Goal: Task Accomplishment & Management: Manage account settings

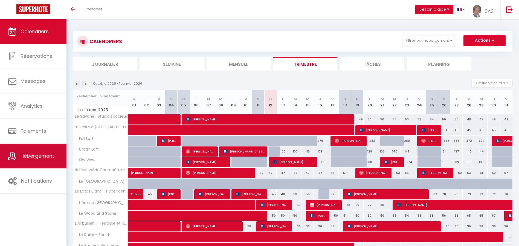
click at [30, 162] on link "Hébergement" at bounding box center [33, 155] width 67 height 25
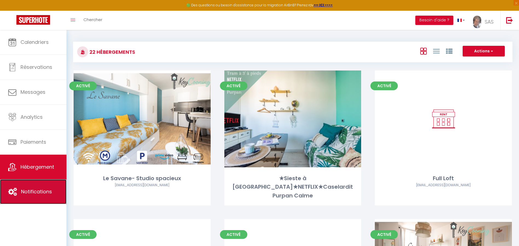
click at [30, 185] on link "Notifications" at bounding box center [33, 191] width 67 height 25
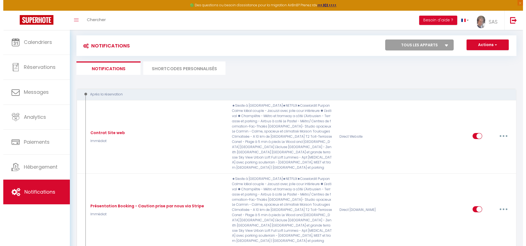
scroll to position [9, 0]
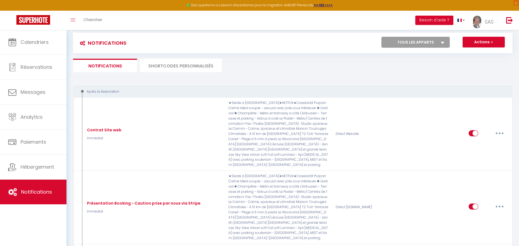
click at [212, 61] on li "SHORTCODES PERSONNALISÉS" at bounding box center [181, 65] width 82 height 13
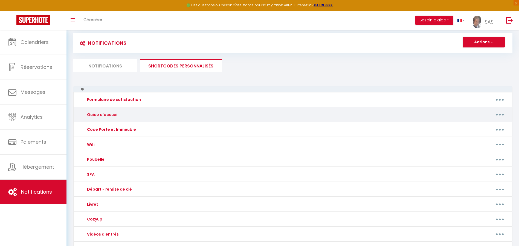
click at [498, 113] on button "button" at bounding box center [500, 114] width 15 height 9
click at [472, 125] on link "Editer" at bounding box center [486, 126] width 41 height 9
type input "Guide d'accueil"
type textarea "Guide d'accueil"
type textarea "[URL][DOMAIN_NAME]"
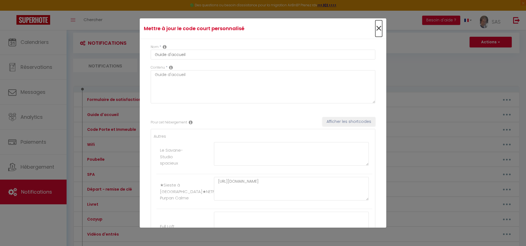
click at [375, 26] on span "×" at bounding box center [378, 28] width 7 height 16
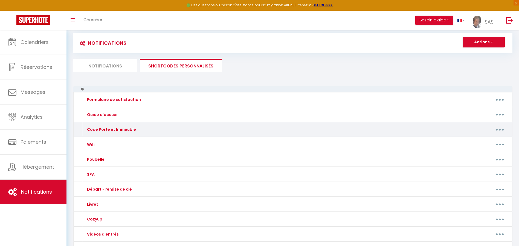
click at [501, 129] on icon "button" at bounding box center [500, 130] width 2 height 2
click at [475, 140] on link "Editer" at bounding box center [486, 141] width 41 height 9
type input "Code Porte et Immeuble"
type textarea "Chers voyageurs, nous sommes ravis de votre séjour."
type textarea "Bonjour, afin d'entrer sur le logement, restez appuyé 10 secondes sur le bouton…"
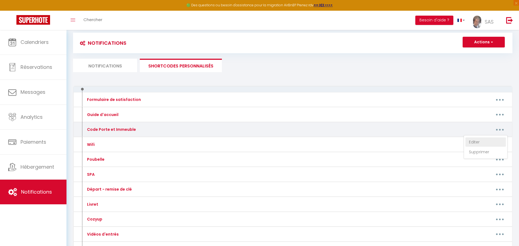
type textarea "L'entrée se fait à partir de 17h et s'effectue automatiquement Vous pourrez ent…"
type textarea "Bonjour, Afin d'entrer dans l'immeuble, composer le 2580. (nouveau codes sera e…"
type textarea "ATTENTION, les instructions qui suivent doivent être suivi précisément : Appuye…"
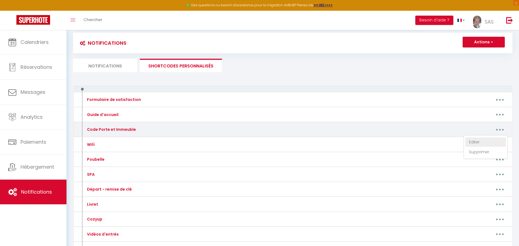
type textarea "Bonjour, Afin d'entrer dans la résidence, vous devez récupérer les clefs dans l…"
type textarea "Bonjour, Afin d'entrer sur l'immeuble, restez appuyé sur le [PERSON_NAME] penda…"
type textarea "Bonjour, Afin d'entrer dans l'immeuble, composer le 3056. Monter au 1ᵉʳ étage, …"
type textarea "Bonjour, Pour récupérer le vigick de la boîte à clefs, vous devez aller au débu…"
type textarea "Bonjour, pour entrer dans la résidence, vous devrez d'abord passer par le porti…"
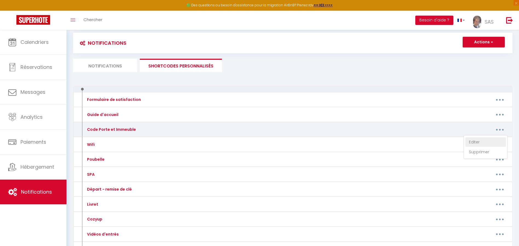
type textarea "Bonjour, Il vous faudra vous rendre en 1er à l'adresse [STREET_ADDRESS][PERSON_…"
type textarea "Bonjour, Afin d'entrer sur l'immeuble, appuyé sur le bouton "Homecourt" une foi…"
type textarea "Bonjour, Passez par l'entrée ouverte, puis prenez les escaliers jusqu'au dernie…"
type textarea "Bonjour, Dirigez-vous vers la maison. Montez au 1ᵉʳ étage, la boîte à clefs se …"
type textarea "Afin d'entrer sur la maison, vous avez un portail que vous pouvez ouvrir manuel…"
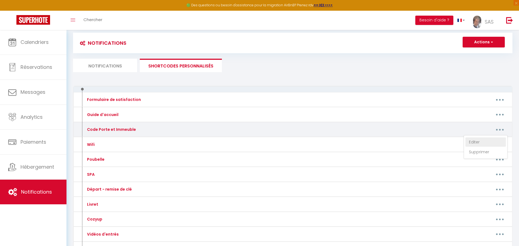
type textarea "Bonjour, Afin d'entrer dans l'immeuble, il vous faudra sonner à l'appartement 8…"
type textarea "Bonjour, Afin d'entrer au niveau du portail, composer le code 1591, un bip et u…"
type textarea "Bonjour, afin d'accéder à la résidence, merci de rentrer avec le code 1964 par …"
type textarea "Bonjour, Merci de rester appuyé pendant 5 secondes sur le bouton de l'interphon…"
type textarea "Bonjour, pour entrer dans la résidence, il vous faut passer par le portillon co…"
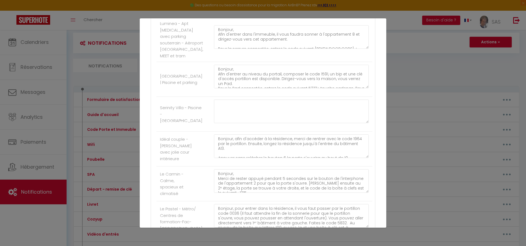
scroll to position [645, 0]
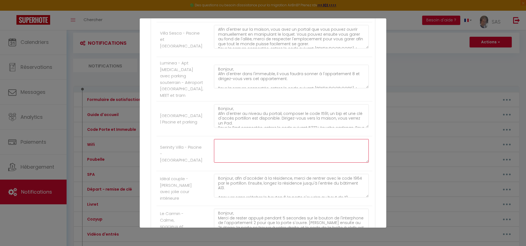
click at [294, 157] on textarea at bounding box center [291, 151] width 155 height 24
click at [260, 159] on textarea "Bonjour, Pour accéder à la maison faites le code 2002 fléche de gauche" at bounding box center [291, 151] width 155 height 24
click at [0, 0] on lt-span "maison ," at bounding box center [0, 0] width 0 height 0
click at [309, 158] on textarea "Bonjour, Pour accéder à la maison, faites le code 2002 fléche de gauche" at bounding box center [291, 151] width 155 height 24
click at [0, 0] on lt-span "flèche" at bounding box center [0, 0] width 0 height 0
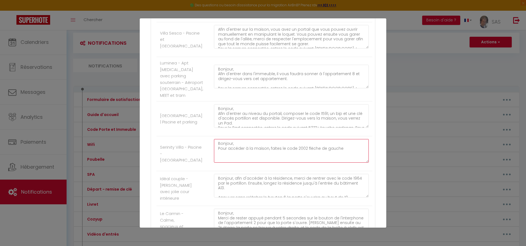
click at [344, 160] on textarea "Bonjour, Pour accéder à la maison, faites le code 2002 flèche de gauche" at bounding box center [291, 151] width 155 height 24
click at [230, 162] on textarea "Bonjour, Pour accéder à la maison, faites le code 2002 flèche de gauche. Juste …" at bounding box center [291, 151] width 155 height 24
click at [0, 0] on lt-em "à" at bounding box center [0, 0] width 0 height 0
click at [286, 162] on textarea "Bonjour, Pour accéder à la maison, faites le code 2002 flèche de gauche. Juste …" at bounding box center [291, 151] width 155 height 24
click at [0, 0] on lt-em "à" at bounding box center [0, 0] width 0 height 0
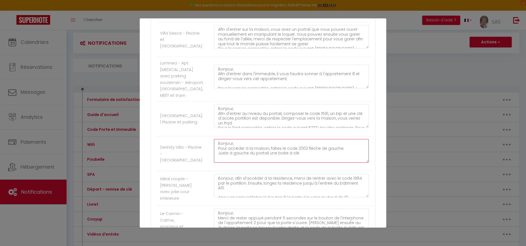
click at [303, 161] on textarea "Bonjour, Pour accéder à la maison, faites le code 2002 flèche de gauche. Juste …" at bounding box center [291, 151] width 155 height 24
click at [254, 160] on textarea "Bonjour, Pour accéder à la maison, faites le code 2002 flèche de gauche. Juste …" at bounding box center [291, 151] width 155 height 24
click at [258, 162] on textarea "Bonjour, Pour accéder à la maison, faites le code 2002 flèche de gauche. Juste …" at bounding box center [291, 151] width 155 height 24
click at [0, 0] on lt-span "portail ," at bounding box center [0, 0] width 0 height 0
click at [304, 162] on textarea "Bonjour, Pour accéder à la maison, faites le code 2002 flèche de gauche. Juste …" at bounding box center [291, 151] width 155 height 24
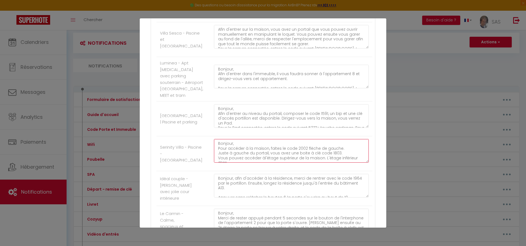
scroll to position [3, 0]
click at [265, 162] on textarea "Bonjour, Pour accéder à la maison, faites le code 2002 flèche de gauche. Juste …" at bounding box center [291, 151] width 155 height 24
click at [266, 162] on textarea "Bonjour, Pour accéder à la maison, faites le code 2002 flèche de gauche. Juste …" at bounding box center [291, 151] width 155 height 24
click at [271, 162] on textarea "Bonjour, Pour accéder à la maison, faites le code 2002 flèche de gauche. Juste …" at bounding box center [291, 151] width 155 height 24
click at [261, 162] on textarea "Bonjour, Pour accéder à la maison, faites le code 2002 flèche de gauche. Juste …" at bounding box center [291, 151] width 155 height 24
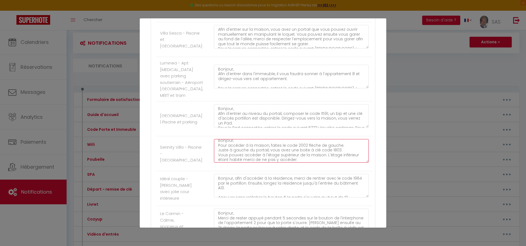
click at [326, 162] on textarea "Bonjour, Pour accéder à la maison, faites le code 2002 flèche de gauche. Juste …" at bounding box center [291, 151] width 155 height 24
click at [312, 162] on textarea "Bonjour, Pour accéder à la maison, faites le code 2002 flèche de gauche. Juste …" at bounding box center [291, 151] width 155 height 24
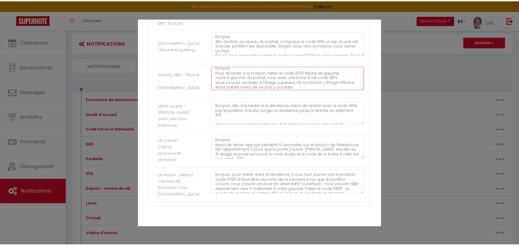
scroll to position [755, 0]
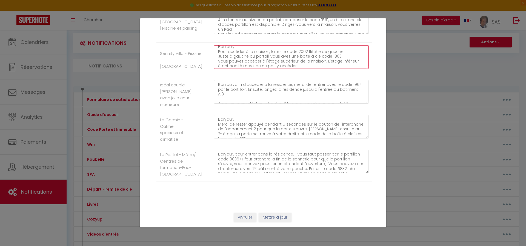
type textarea "Bonjour, Pour accéder à la maison, faites le code 2002 flèche de gauche. Juste …"
click at [278, 217] on button "Mettre à jour" at bounding box center [274, 216] width 33 height 9
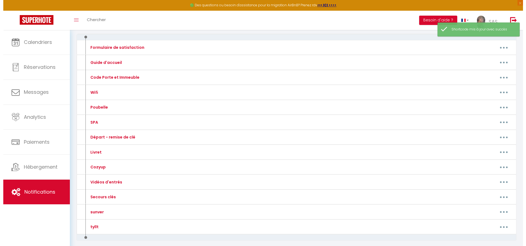
scroll to position [85, 0]
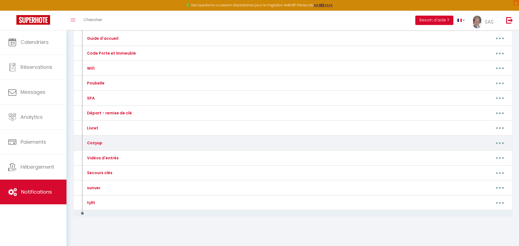
click at [496, 145] on button "button" at bounding box center [500, 142] width 15 height 9
click at [487, 154] on link "Editer" at bounding box center [486, 155] width 41 height 9
type input "Cozyup"
type textarea "Cozyup"
type textarea "[URL][DOMAIN_NAME]"
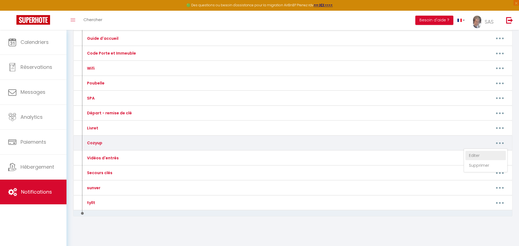
type textarea "[URL][DOMAIN_NAME]"
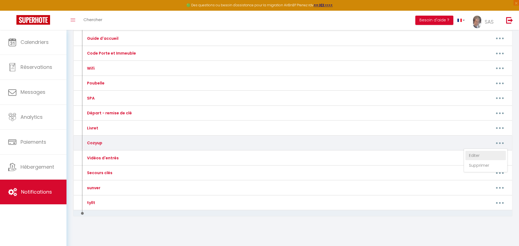
type textarea "[URL][DOMAIN_NAME]"
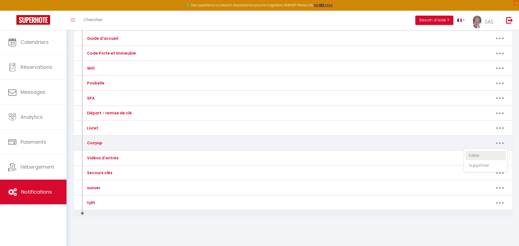
type textarea "[URL][DOMAIN_NAME]"
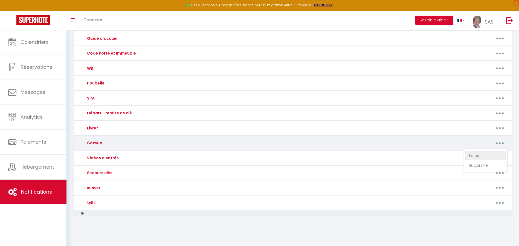
type textarea "[URL][DOMAIN_NAME]"
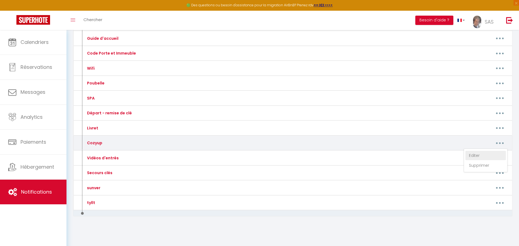
scroll to position [0, 0]
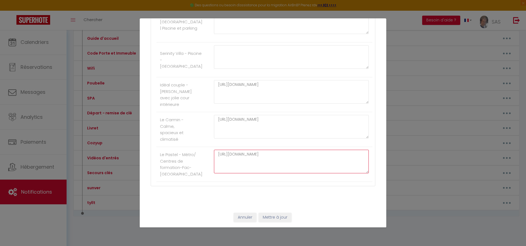
drag, startPoint x: 318, startPoint y: 151, endPoint x: 209, endPoint y: 154, distance: 109.0
click at [210, 154] on div "[URL][DOMAIN_NAME]" at bounding box center [291, 164] width 162 height 29
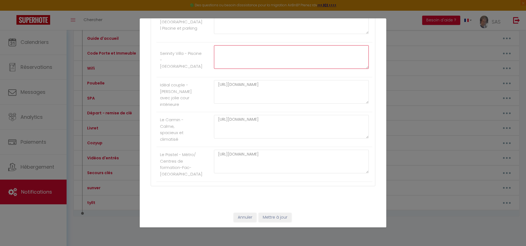
click at [249, 45] on textarea at bounding box center [291, 57] width 155 height 24
paste textarea "[URL][DOMAIN_NAME]"
drag, startPoint x: 312, startPoint y: 43, endPoint x: 271, endPoint y: 41, distance: 40.8
click at [271, 45] on textarea "[URL][DOMAIN_NAME]" at bounding box center [291, 57] width 155 height 24
drag, startPoint x: 301, startPoint y: 43, endPoint x: 271, endPoint y: 44, distance: 29.9
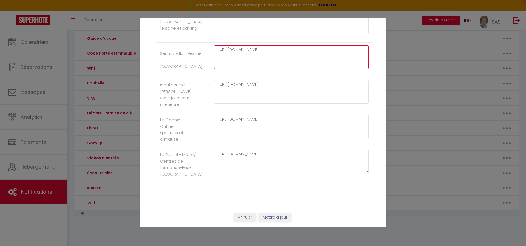
click at [271, 45] on textarea "[URL][DOMAIN_NAME]" at bounding box center [291, 57] width 155 height 24
click at [272, 45] on textarea "[URL][DOMAIN_NAME]" at bounding box center [291, 57] width 155 height 24
drag, startPoint x: 298, startPoint y: 42, endPoint x: 271, endPoint y: 44, distance: 26.9
click at [271, 45] on textarea "[URL][DOMAIN_NAME]" at bounding box center [291, 57] width 155 height 24
type textarea "[URL][DOMAIN_NAME]"
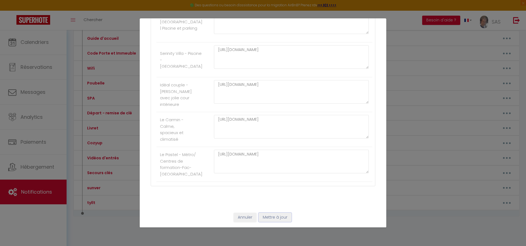
click at [278, 214] on button "Mettre à jour" at bounding box center [274, 216] width 33 height 9
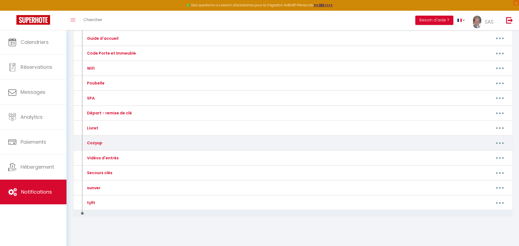
click at [505, 142] on button "button" at bounding box center [500, 142] width 15 height 9
click at [469, 156] on link "Editer" at bounding box center [486, 155] width 41 height 9
type input "Cozyup"
type textarea "Cozyup"
type textarea "[URL][DOMAIN_NAME]"
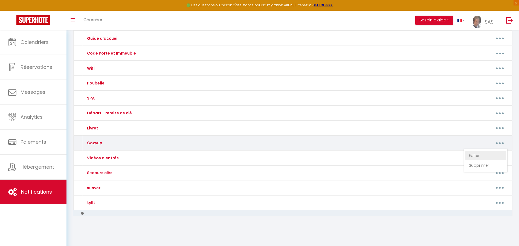
type textarea "[URL][DOMAIN_NAME]"
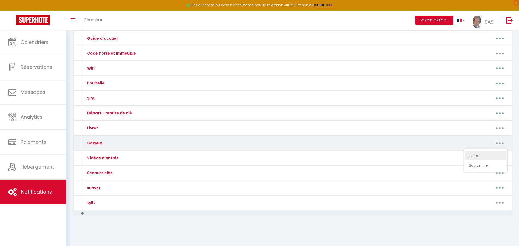
type textarea "[URL][DOMAIN_NAME]"
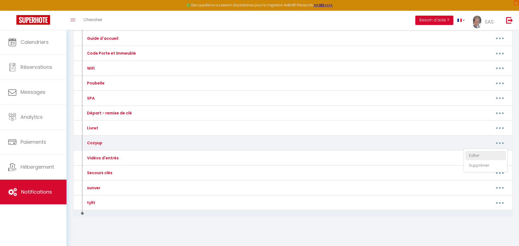
type textarea "[URL][DOMAIN_NAME]"
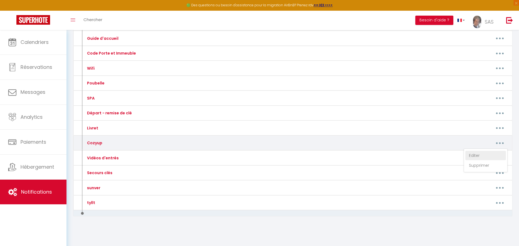
type textarea "[URL][DOMAIN_NAME]"
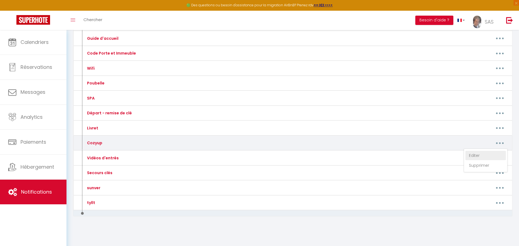
type textarea "[URL][DOMAIN_NAME]"
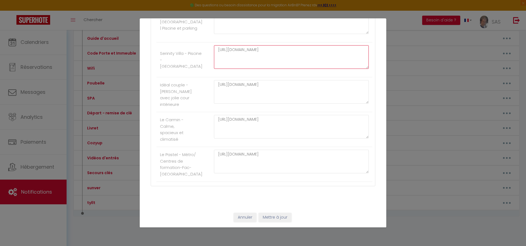
drag, startPoint x: 303, startPoint y: 43, endPoint x: 271, endPoint y: 43, distance: 31.8
click at [271, 45] on textarea "[URL][DOMAIN_NAME]" at bounding box center [291, 57] width 155 height 24
click at [280, 217] on button "Mettre à jour" at bounding box center [274, 216] width 33 height 9
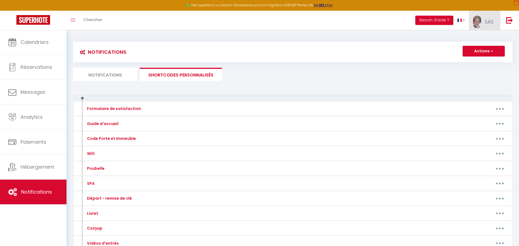
click at [488, 16] on link "SAS" at bounding box center [484, 20] width 31 height 19
click at [475, 51] on link "Équipe" at bounding box center [479, 47] width 41 height 9
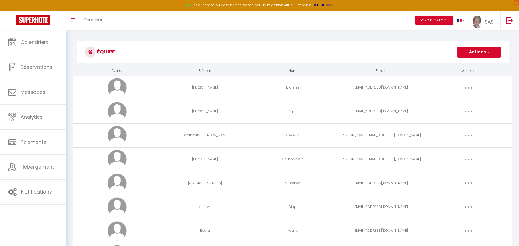
click at [479, 52] on button "Actions" at bounding box center [479, 52] width 43 height 11
click at [443, 64] on link "Ajouter un nouvel utilisateur" at bounding box center [468, 64] width 65 height 7
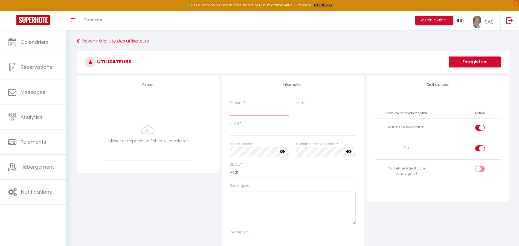
click at [255, 112] on input "Prénom" at bounding box center [259, 110] width 59 height 10
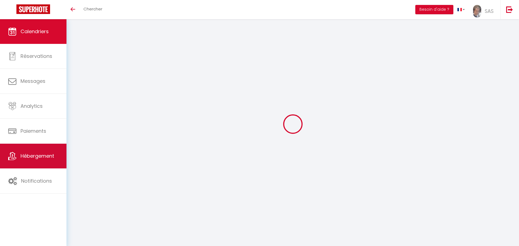
click at [27, 181] on span "Notifications" at bounding box center [36, 180] width 31 height 7
click at [39, 156] on span "Hébergement" at bounding box center [38, 155] width 34 height 7
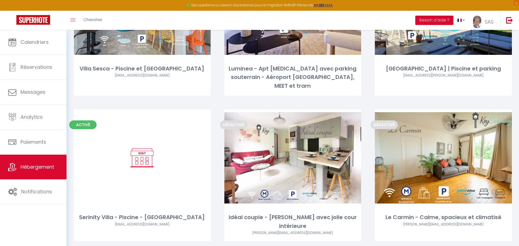
scroll to position [807, 0]
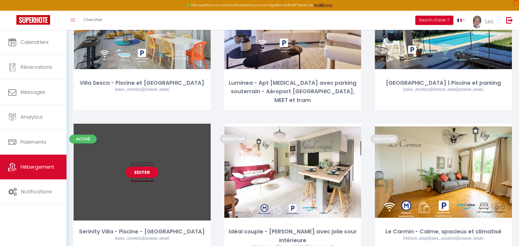
click at [138, 166] on link "Editer" at bounding box center [142, 171] width 33 height 11
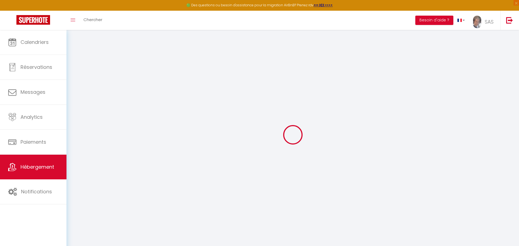
select select
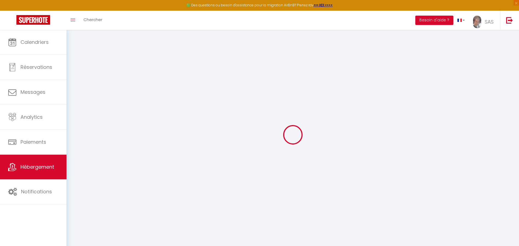
select select
checkbox input "false"
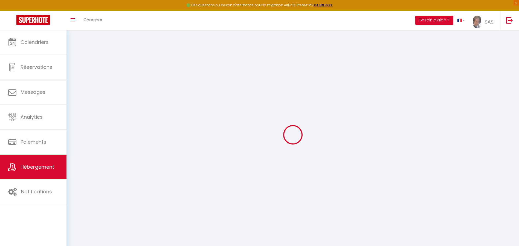
select select
type input "Serinity Villa - Piscine - [GEOGRAPHIC_DATA]"
select select "houses"
select select "8"
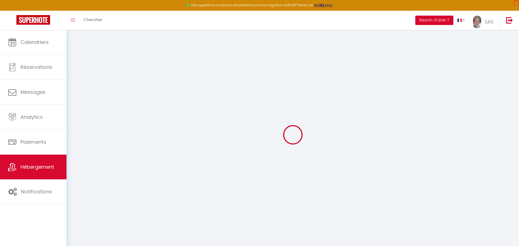
select select "4"
type input "85"
type input "100"
type input "7.2"
type input "5"
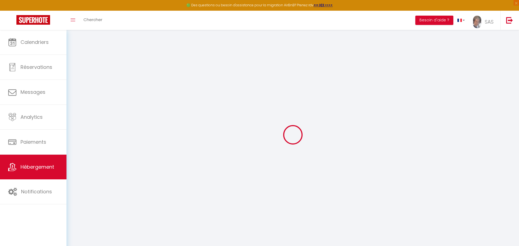
type input "500"
select select
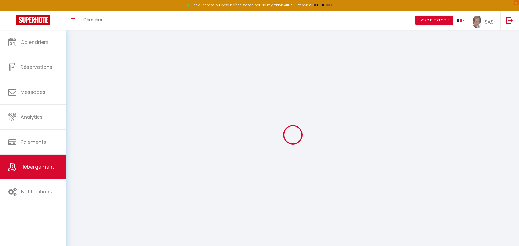
select select
type input "97 chemin des mignonades"
type input "81290"
type input "Viviers les montagnes"
type input "[PERSON_NAME][EMAIL_ADDRESS][DOMAIN_NAME]"
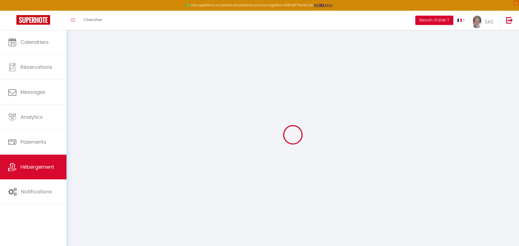
select select
checkbox input "false"
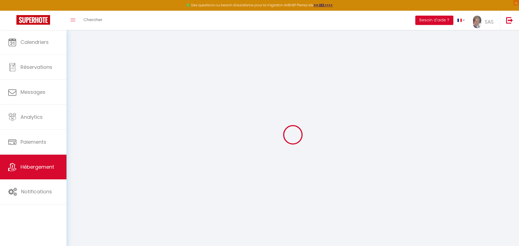
radio input "true"
type input "18"
type input "100"
type input "0"
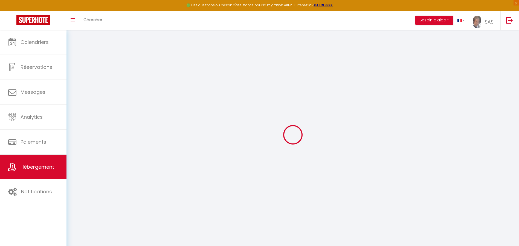
type input "0"
select select
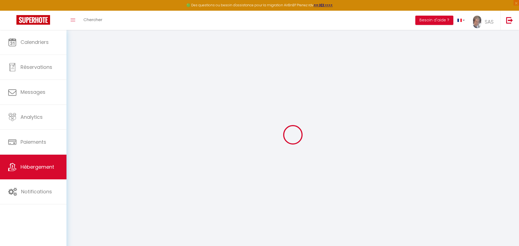
select select
checkbox input "false"
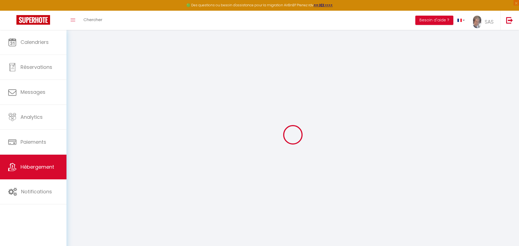
checkbox input "false"
select select
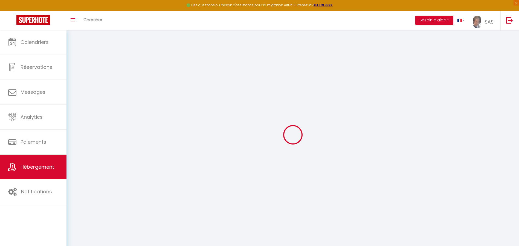
select select
checkbox input "false"
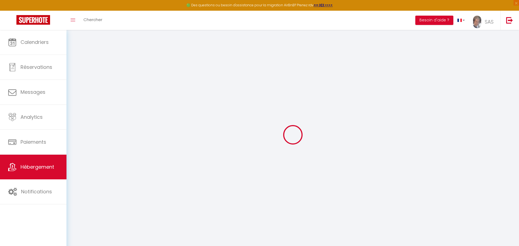
checkbox input "false"
select select "villa"
select select
checkbox input "false"
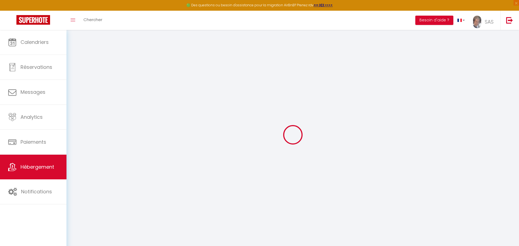
checkbox input "false"
select select
checkbox input "false"
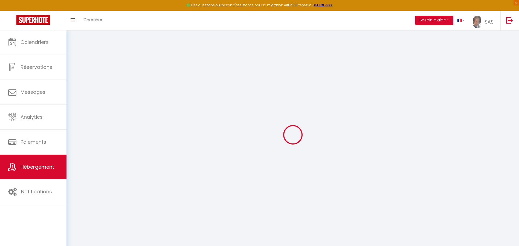
checkbox input "false"
select select "17:00"
select select "23:00"
select select "10:00"
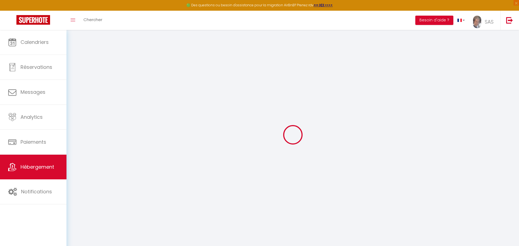
select select "30"
select select "120"
select select
checkbox input "false"
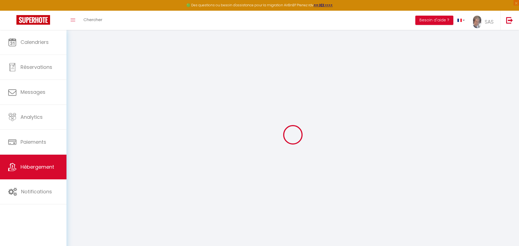
checkbox input "false"
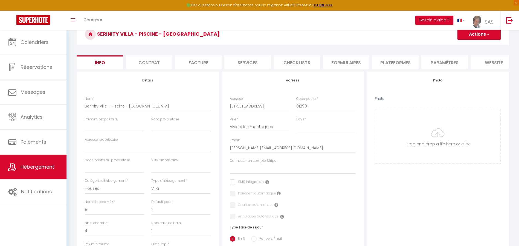
scroll to position [29, 0]
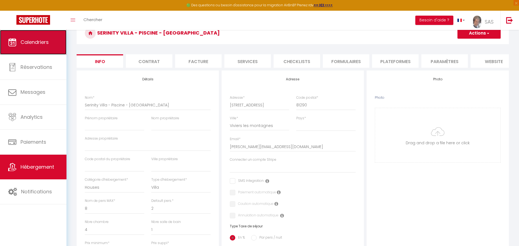
click at [35, 46] on link "Calendriers" at bounding box center [33, 42] width 67 height 25
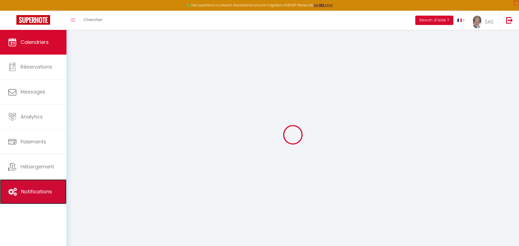
click at [41, 190] on span "Notifications" at bounding box center [36, 191] width 31 height 7
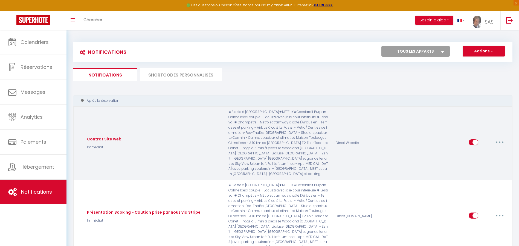
select select
checkbox input "false"
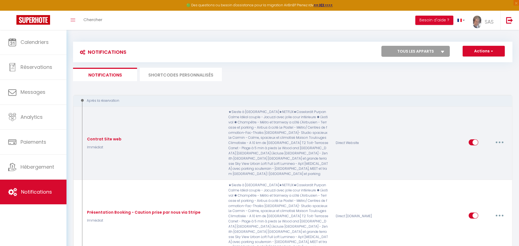
checkbox input "false"
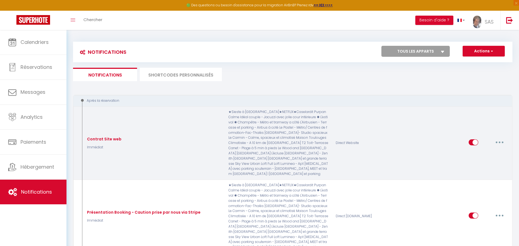
checkbox input "false"
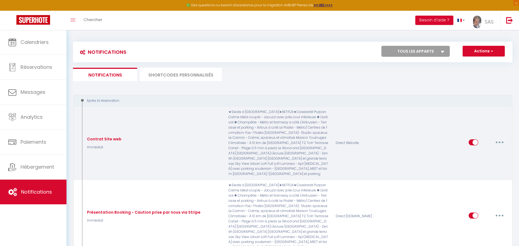
checkbox input "false"
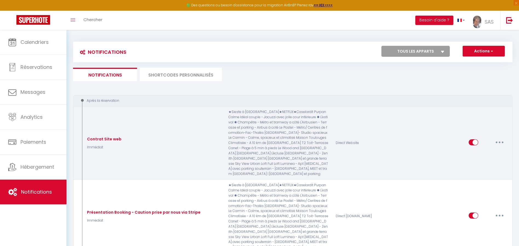
checkbox input "false"
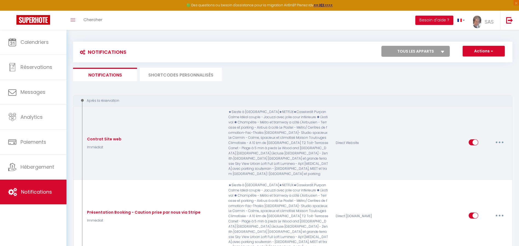
checkbox input "false"
click at [499, 138] on button "button" at bounding box center [499, 142] width 15 height 9
click at [471, 156] on link "Editer" at bounding box center [486, 154] width 41 height 9
type input "Contrat Site web"
select select "Immédiat"
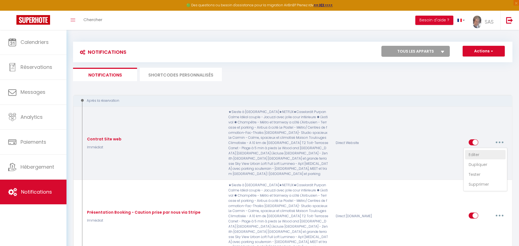
select select
checkbox input "true"
checkbox input "false"
radio input "true"
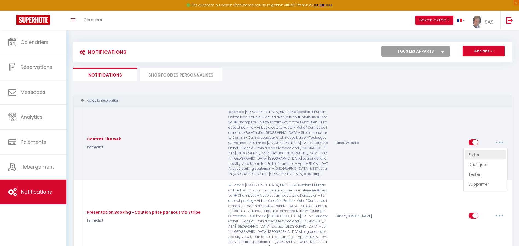
type input "Réservation - [BOOKING:ID] - [GUEST:FIRST_NAME] [GUEST:LAST_NAME] - [RENTAL:NAM…"
checkbox input "true"
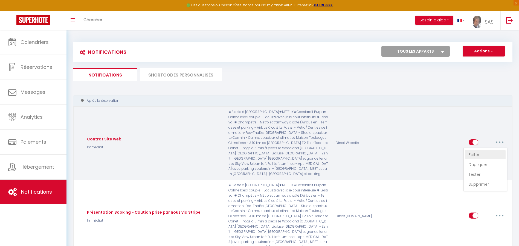
checkbox input "true"
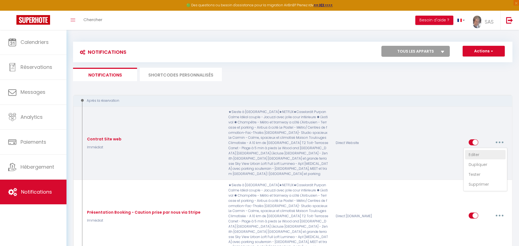
checkbox input "true"
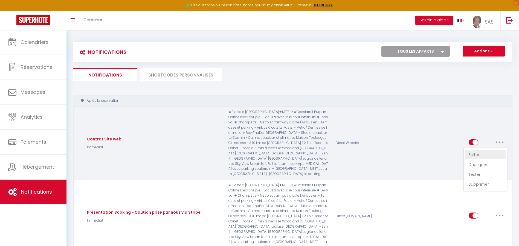
checkbox input "true"
checkbox input "false"
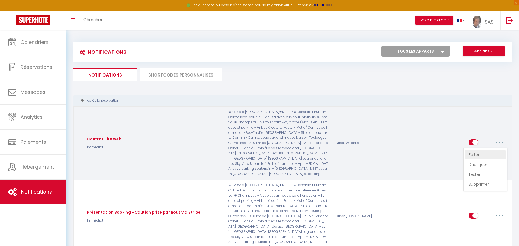
checkbox input "true"
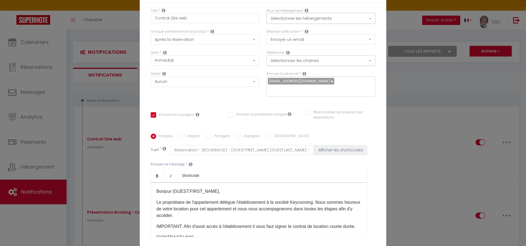
click at [332, 20] on button "Sélectionner les hébergements" at bounding box center [320, 18] width 109 height 10
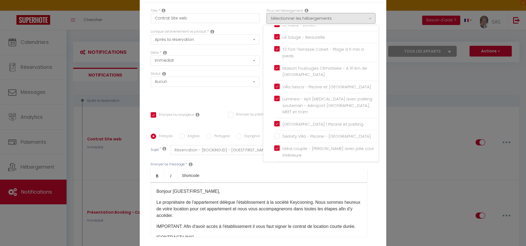
scroll to position [207, 0]
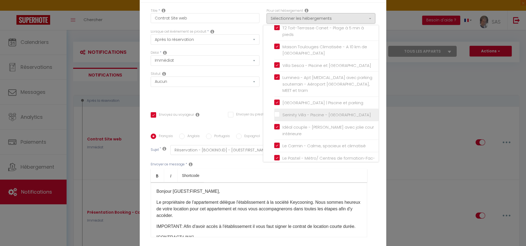
drag, startPoint x: 274, startPoint y: 106, endPoint x: 283, endPoint y: 105, distance: 9.6
click at [275, 112] on input "Serinity Villa - Piscine - [GEOGRAPHIC_DATA]" at bounding box center [326, 114] width 104 height 5
checkbox input "true"
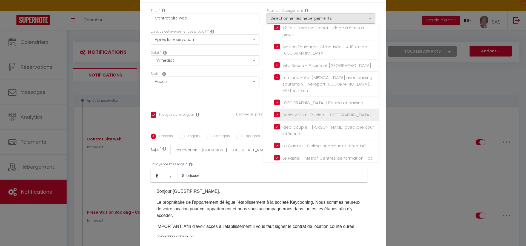
checkbox input "false"
checkbox input "true"
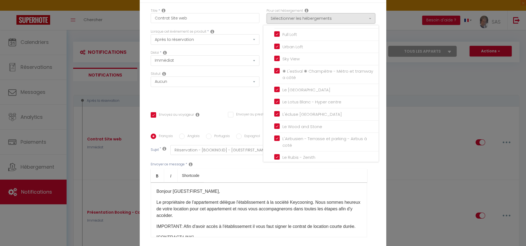
scroll to position [0, 0]
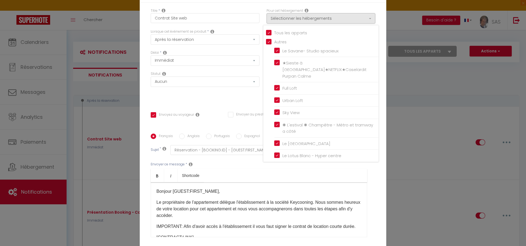
click at [352, 8] on div "Titre * Contrat Site web Pour cet hébergement Sélectionner les hébergements Tou…" at bounding box center [263, 134] width 246 height 262
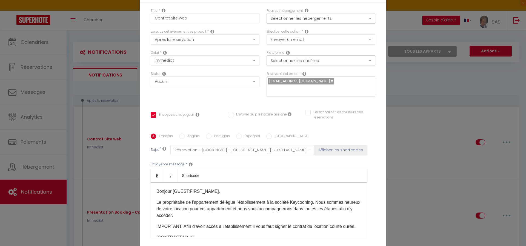
scroll to position [45, 0]
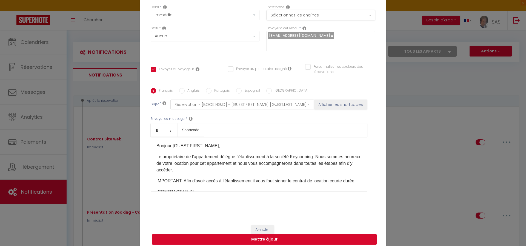
click at [275, 236] on button "Mettre à jour" at bounding box center [264, 239] width 225 height 10
checkbox input "true"
checkbox input "false"
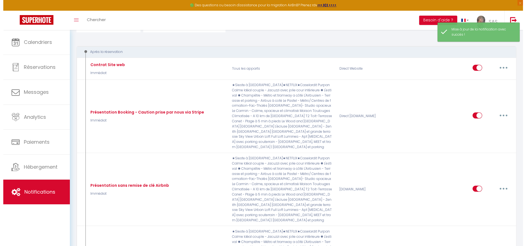
scroll to position [86, 0]
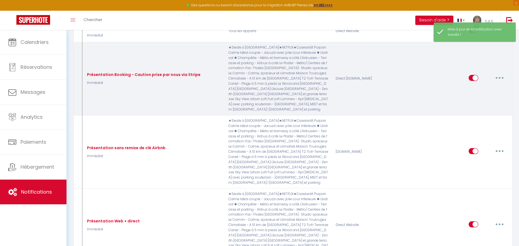
click at [502, 73] on button "button" at bounding box center [499, 77] width 15 height 9
click at [483, 85] on link "Editer" at bounding box center [486, 89] width 41 height 9
type input "Présentation Booking - Caution prise par nous via Stripe"
checkbox input "false"
select select "Immédiat"
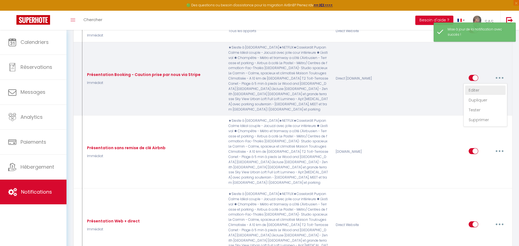
select select "if_booking_is_paid"
checkbox input "true"
checkbox input "false"
radio input "true"
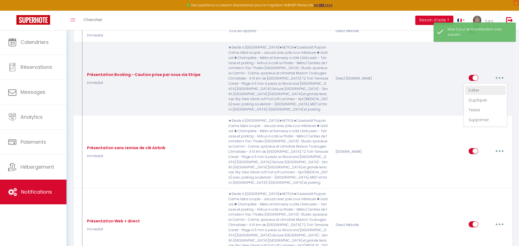
type input "Réservation - [BOOKING:ID] - [GUEST:FIRST_NAME] [GUEST:LAST_NAME] - [RENTAL:NAM…"
checkbox input "false"
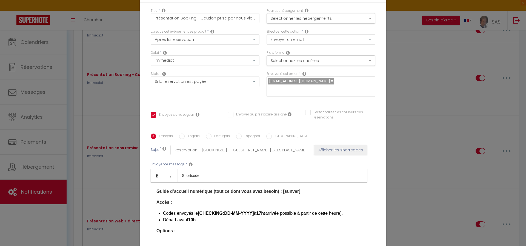
scroll to position [0, 0]
click at [343, 24] on button "Sélectionner les hébergements" at bounding box center [320, 18] width 109 height 10
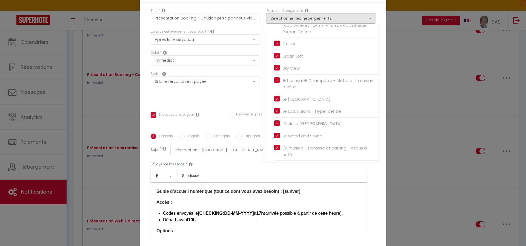
scroll to position [207, 0]
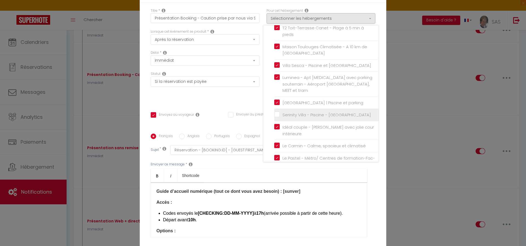
click at [274, 112] on input "Serinity Villa - Piscine - [GEOGRAPHIC_DATA]" at bounding box center [326, 114] width 104 height 5
checkbox input "true"
checkbox input "false"
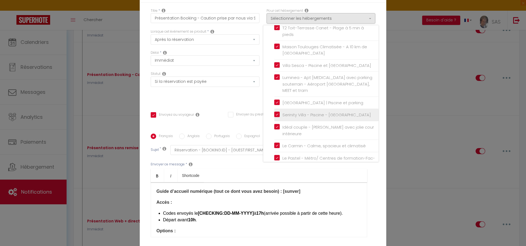
checkbox input "false"
checkbox input "true"
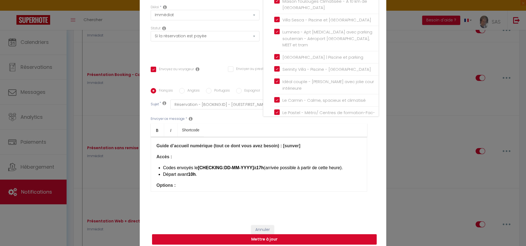
click at [328, 234] on button "Mettre à jour" at bounding box center [264, 239] width 225 height 10
checkbox input "true"
checkbox input "false"
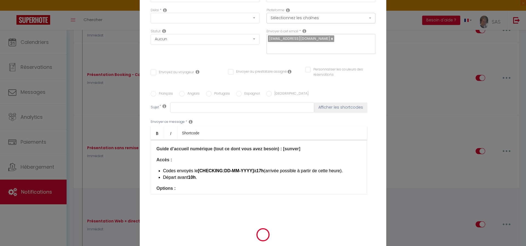
scroll to position [0, 0]
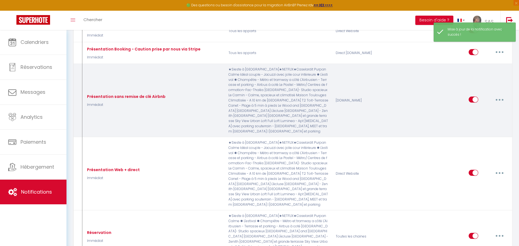
click at [500, 95] on button "button" at bounding box center [499, 99] width 15 height 9
click at [472, 112] on link "Editer" at bounding box center [486, 111] width 41 height 9
type input "Présentation sans remise de clé Airbnb"
checkbox input "false"
select select "Immédiat"
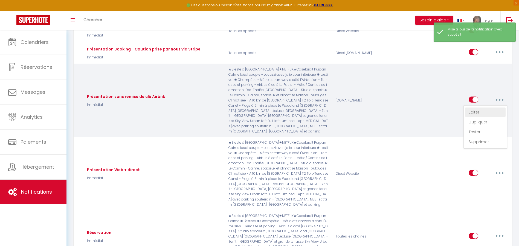
select select
checkbox input "true"
checkbox input "false"
radio input "true"
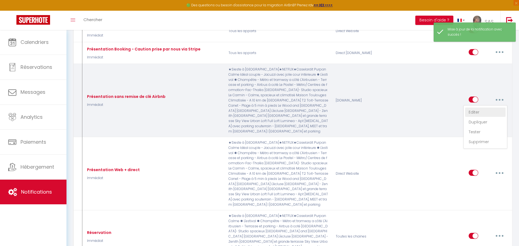
type input "Réservation - [BOOKING:ID] - [GUEST:FIRST_NAME] [GUEST:LAST_NAME] - [RENTAL:NAM…"
checkbox input "false"
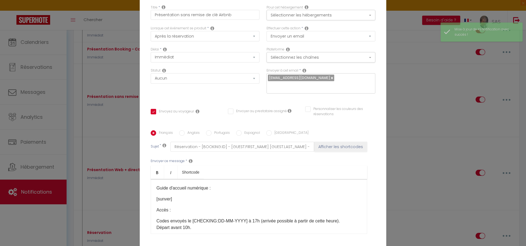
scroll to position [3, 0]
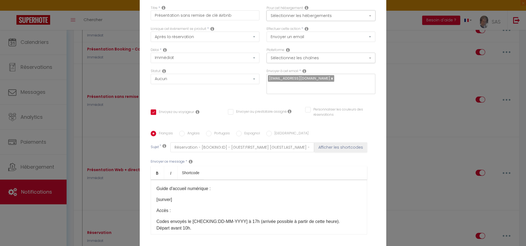
click at [347, 18] on button "Sélectionner les hébergements" at bounding box center [320, 15] width 109 height 10
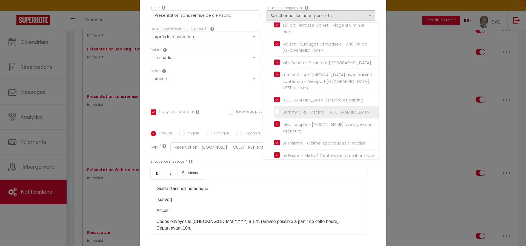
click at [274, 109] on input "Serinity Villa - Piscine - [GEOGRAPHIC_DATA]" at bounding box center [326, 111] width 104 height 5
checkbox input "true"
checkbox input "false"
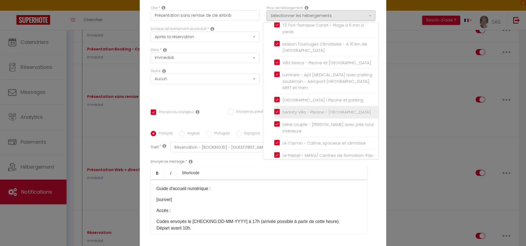
checkbox input "false"
checkbox input "true"
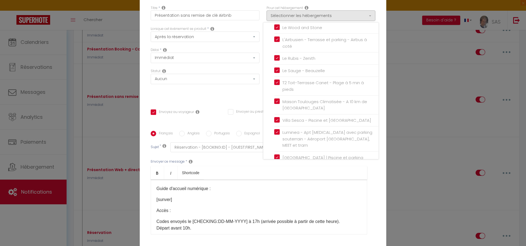
scroll to position [0, 0]
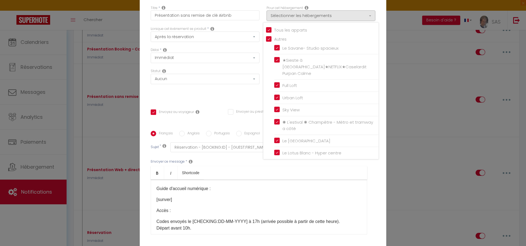
click at [380, 17] on div "Titre * Présentation sans remise de clé Airbnb Pour cet hébergement Sélectionne…" at bounding box center [263, 131] width 246 height 262
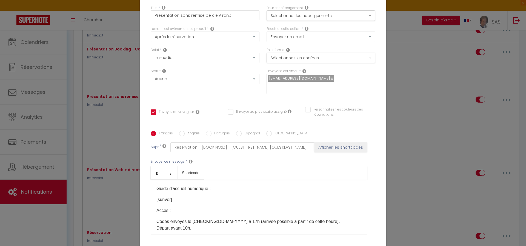
scroll to position [45, 0]
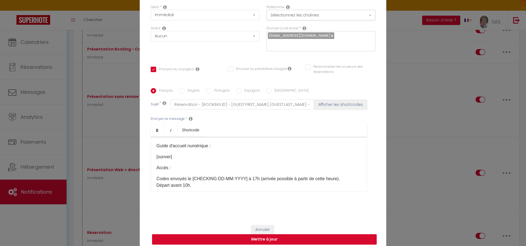
click at [311, 234] on button "Mettre à jour" at bounding box center [264, 239] width 225 height 10
checkbox input "true"
checkbox input "false"
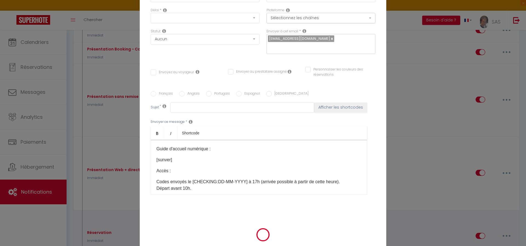
scroll to position [0, 0]
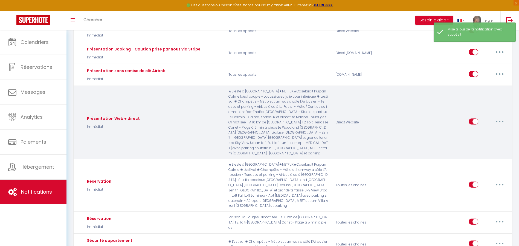
click at [503, 117] on button "button" at bounding box center [499, 121] width 15 height 9
click at [480, 131] on link "Editer" at bounding box center [486, 133] width 41 height 9
type input "Présentation Web + direct"
select select "Immédiat"
select select "if_booking_is_paid"
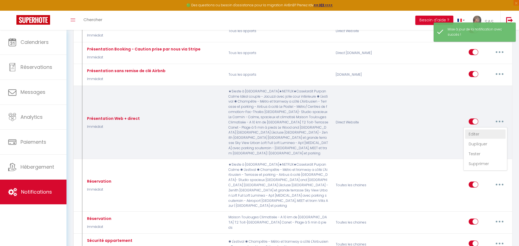
checkbox input "true"
checkbox input "false"
radio input "true"
type input "Réservation - [BOOKING:ID] - [GUEST:FIRST_NAME] [GUEST:LAST_NAME] - [RENTAL:NAM…"
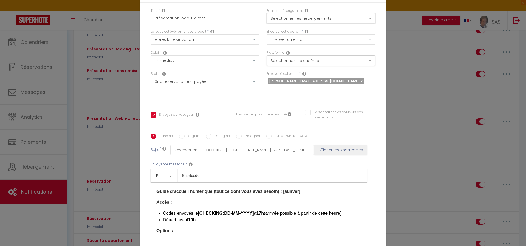
click at [361, 17] on button "Sélectionner les hébergements" at bounding box center [320, 18] width 109 height 10
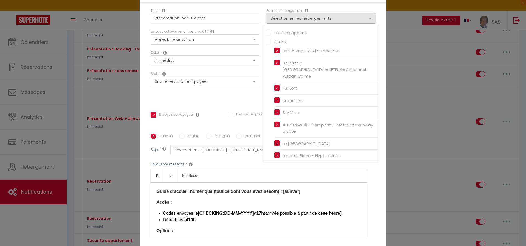
scroll to position [207, 0]
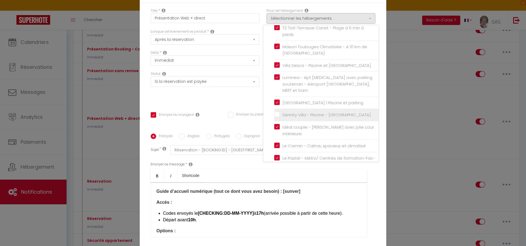
click at [275, 112] on input "Serinity Villa - Piscine - [GEOGRAPHIC_DATA]" at bounding box center [326, 114] width 104 height 5
checkbox input "true"
checkbox input "false"
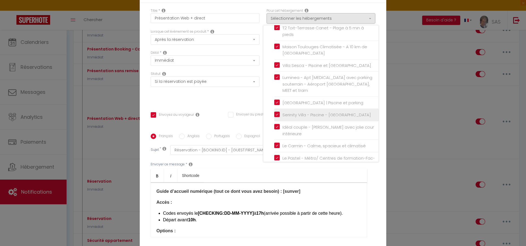
checkbox input "false"
checkbox input "true"
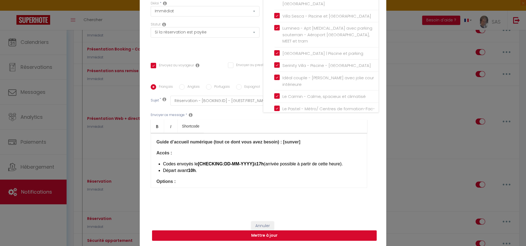
click at [345, 232] on button "Mettre à jour" at bounding box center [264, 235] width 225 height 10
checkbox input "true"
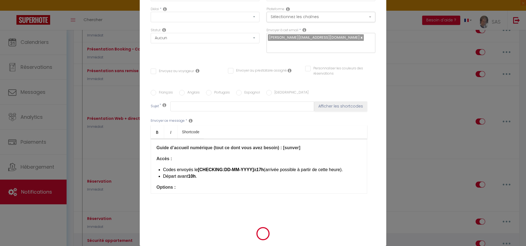
scroll to position [0, 0]
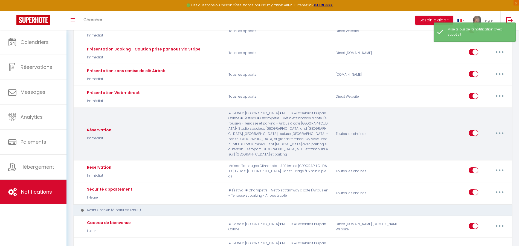
click at [498, 133] on button "button" at bounding box center [499, 132] width 15 height 9
click at [474, 142] on link "Editer" at bounding box center [486, 145] width 41 height 9
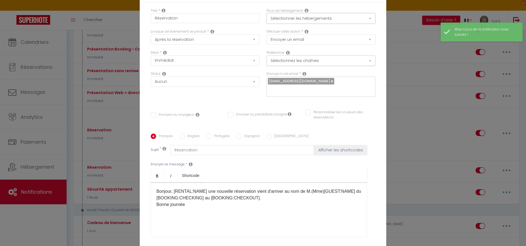
click at [348, 19] on button "Sélectionner les hébergements" at bounding box center [320, 18] width 109 height 10
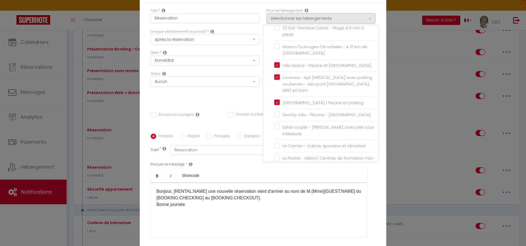
click at [364, 5] on div "Titre * Réservation Pour cet hébergement Sélectionner les hébergements Tous les…" at bounding box center [263, 134] width 246 height 262
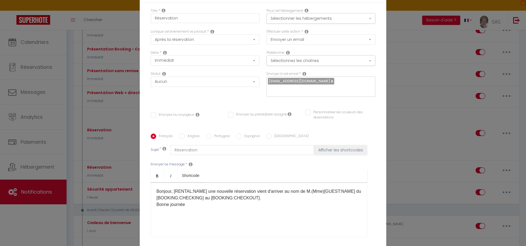
click at [452, 111] on div "Modifier la notification × Titre * Réservation Pour cet hébergement Sélectionne…" at bounding box center [263, 123] width 526 height 246
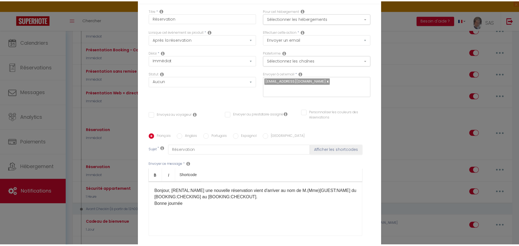
scroll to position [49, 0]
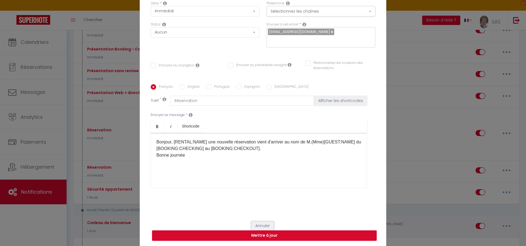
click at [255, 225] on button "Annuler" at bounding box center [262, 225] width 23 height 9
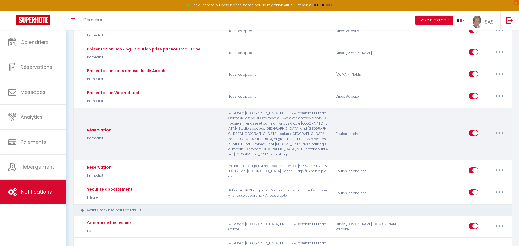
click at [499, 129] on button "button" at bounding box center [499, 132] width 15 height 9
click at [487, 141] on link "Editer" at bounding box center [486, 145] width 41 height 9
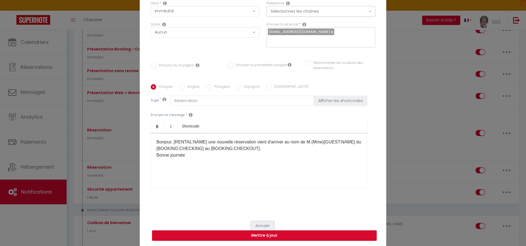
click at [258, 223] on button "Annuler" at bounding box center [262, 225] width 23 height 9
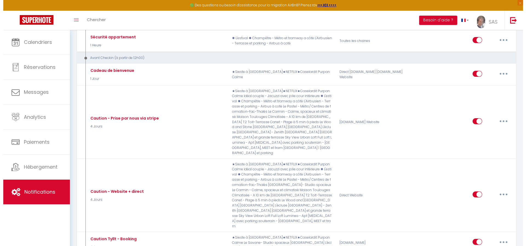
scroll to position [248, 0]
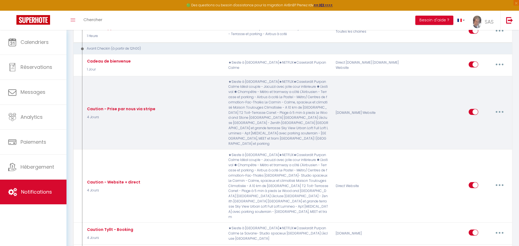
click at [501, 107] on button "button" at bounding box center [499, 111] width 15 height 9
click at [482, 120] on link "Editer" at bounding box center [486, 124] width 41 height 9
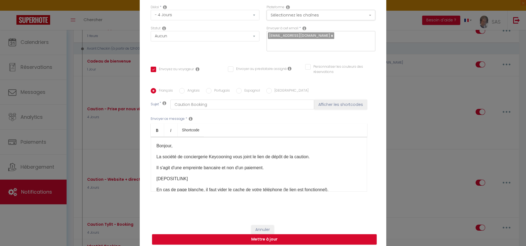
scroll to position [0, 0]
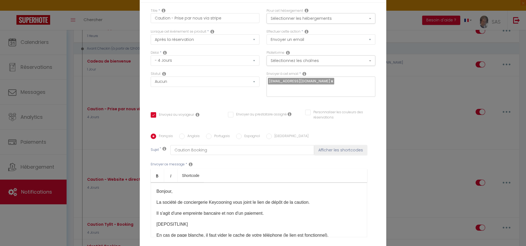
click at [355, 16] on div "Pour cet hébergement Sélectionner les hébergements Tous les apparts Autres Le S…" at bounding box center [320, 16] width 109 height 16
click at [354, 19] on button "Sélectionner les hébergements" at bounding box center [320, 18] width 109 height 10
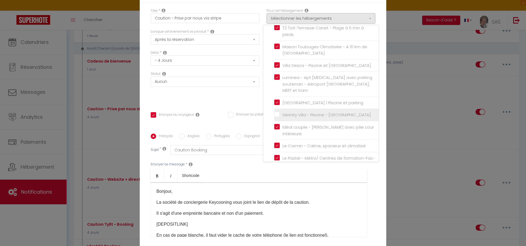
click at [275, 112] on input "Serinity Villa - Piscine - [GEOGRAPHIC_DATA]" at bounding box center [326, 114] width 104 height 5
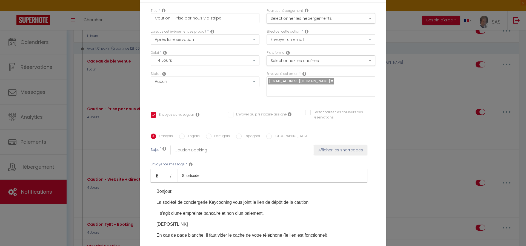
scroll to position [45, 0]
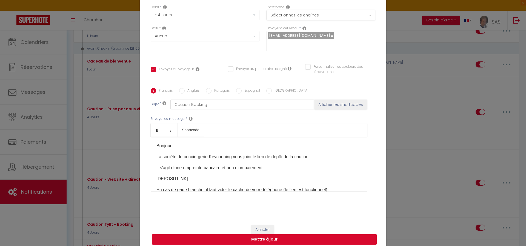
click at [283, 234] on button "Mettre à jour" at bounding box center [264, 239] width 225 height 10
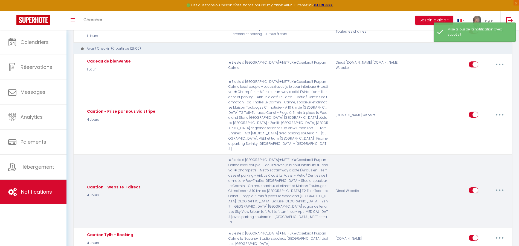
click at [501, 186] on button "button" at bounding box center [499, 190] width 15 height 9
click at [469, 198] on link "Editer" at bounding box center [486, 202] width 41 height 9
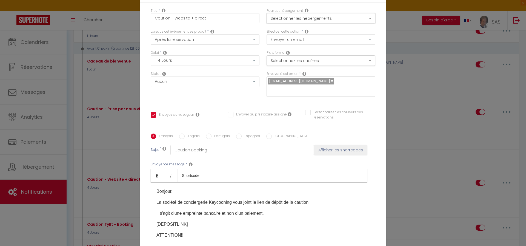
click at [342, 24] on button "Sélectionner les hébergements" at bounding box center [320, 18] width 109 height 10
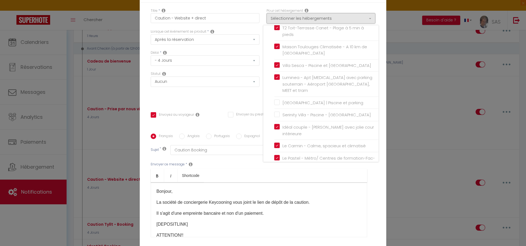
scroll to position [205, 0]
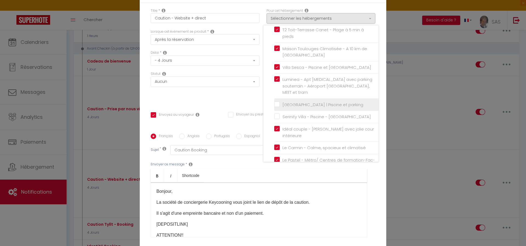
click at [277, 102] on input "[GEOGRAPHIC_DATA] | Piscine et parking" at bounding box center [326, 104] width 104 height 5
click at [277, 114] on input "Serinity Villa - Piscine - [GEOGRAPHIC_DATA]" at bounding box center [326, 116] width 104 height 5
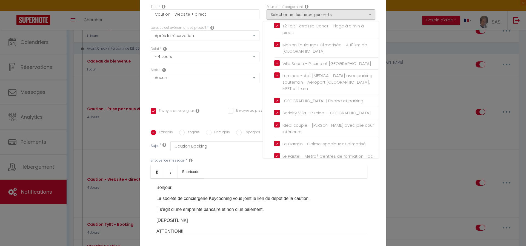
scroll to position [45, 0]
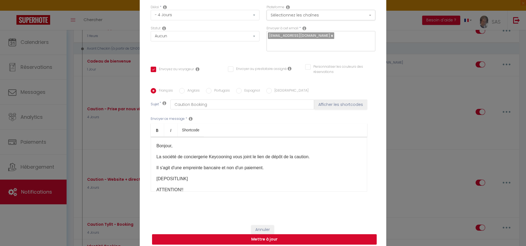
click at [289, 235] on button "Mettre à jour" at bounding box center [264, 239] width 225 height 10
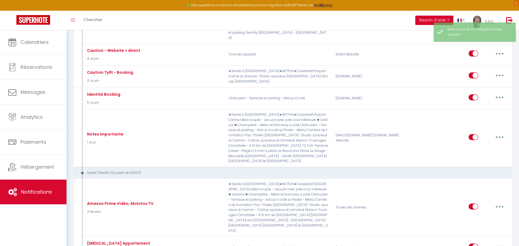
scroll to position [356, 0]
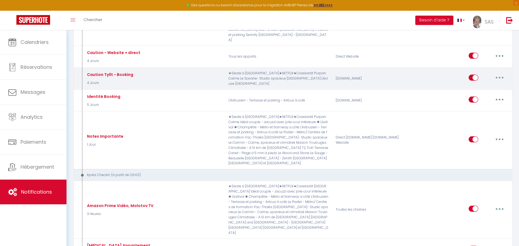
click at [501, 73] on button "button" at bounding box center [499, 77] width 15 height 9
click at [474, 85] on link "Editer" at bounding box center [486, 89] width 41 height 9
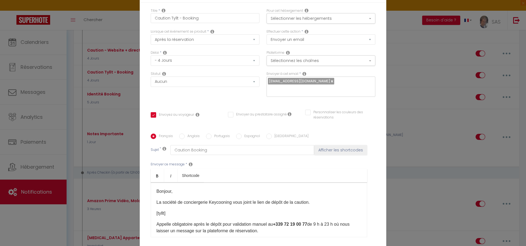
scroll to position [0, 0]
click at [322, 24] on button "Sélectionner les hébergements" at bounding box center [320, 18] width 109 height 10
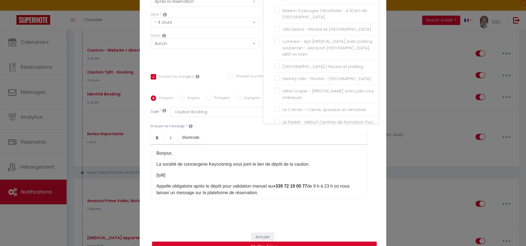
scroll to position [38, 0]
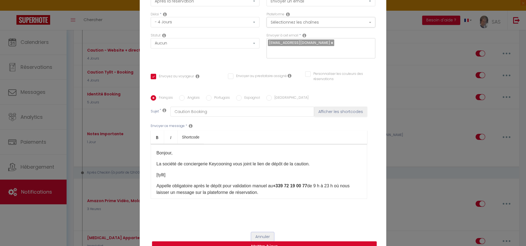
click at [260, 232] on button "Annuler" at bounding box center [262, 236] width 23 height 9
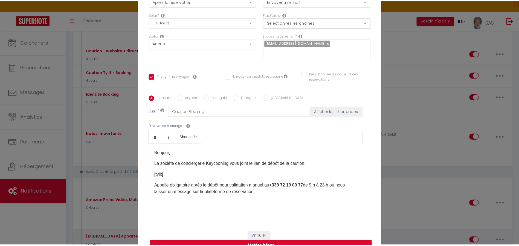
scroll to position [356, 0]
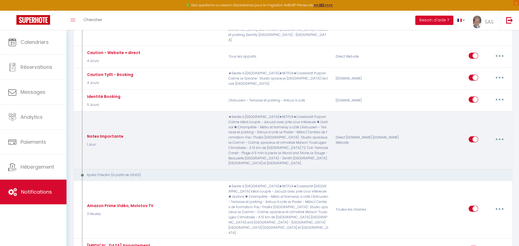
click at [497, 135] on button "button" at bounding box center [499, 139] width 15 height 9
click at [474, 147] on link "Editer" at bounding box center [486, 151] width 41 height 9
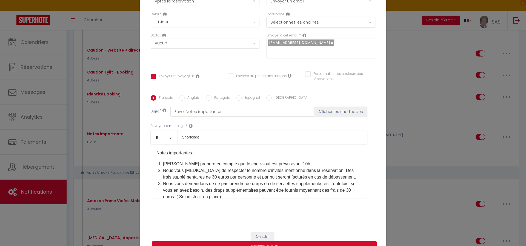
scroll to position [0, 0]
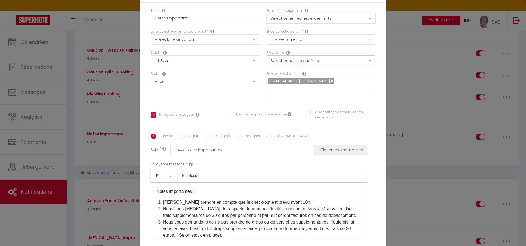
click at [330, 24] on button "Sélectionner les hébergements" at bounding box center [320, 18] width 109 height 10
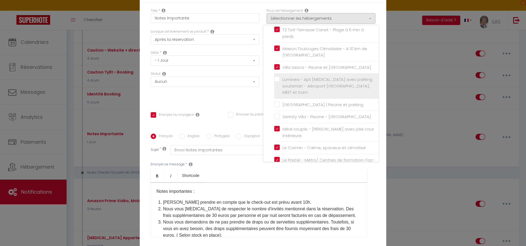
click at [280, 76] on label "Luminea - Apt [MEDICAL_DATA] avec parking souterrain - Aéroport [GEOGRAPHIC_DAT…" at bounding box center [327, 85] width 95 height 19
click at [274, 83] on input "Luminea - Apt [MEDICAL_DATA] avec parking souterrain - Aéroport [GEOGRAPHIC_DAT…" at bounding box center [326, 85] width 104 height 5
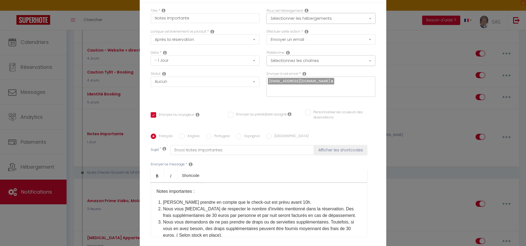
drag, startPoint x: 318, startPoint y: 19, endPoint x: 317, endPoint y: 22, distance: 3.2
click at [318, 20] on button "Sélectionner les hébergements" at bounding box center [320, 18] width 109 height 10
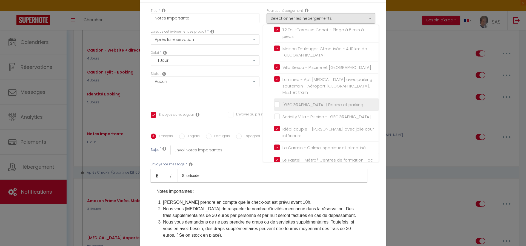
click at [274, 102] on input "[GEOGRAPHIC_DATA] | Piscine et parking" at bounding box center [326, 104] width 104 height 5
click at [274, 111] on li "Serinity Villa - Piscine - [GEOGRAPHIC_DATA]" at bounding box center [326, 117] width 104 height 12
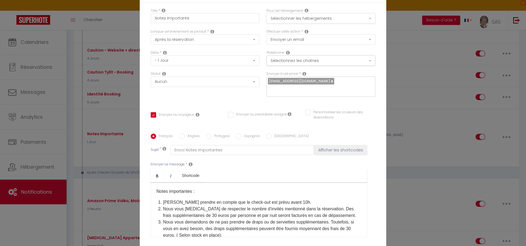
click at [342, 18] on div "Pour cet hébergement Sélectionner les hébergements Tous les apparts Autres Le S…" at bounding box center [320, 16] width 109 height 16
click at [342, 21] on button "Sélectionner les hébergements" at bounding box center [320, 18] width 109 height 10
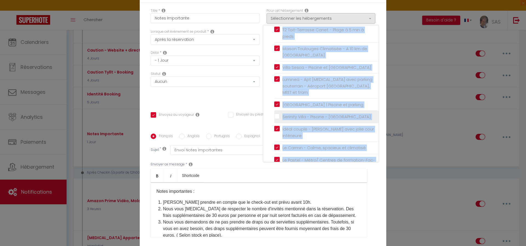
click at [274, 114] on input "Serinity Villa - Piscine - [GEOGRAPHIC_DATA]" at bounding box center [326, 116] width 104 height 5
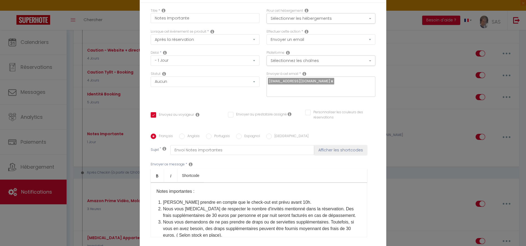
scroll to position [6, 0]
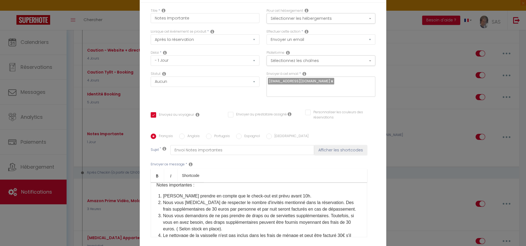
drag, startPoint x: 360, startPoint y: 189, endPoint x: 359, endPoint y: 203, distance: 13.5
click at [359, 204] on div "Notes importantes : Veuillez prendre en compte que le check-out est prévu avant…" at bounding box center [259, 209] width 216 height 55
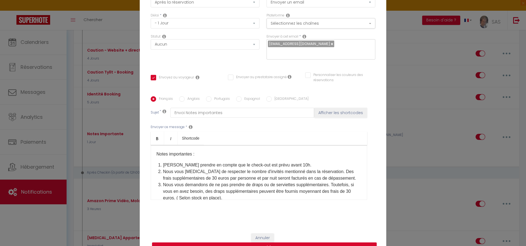
scroll to position [45, 0]
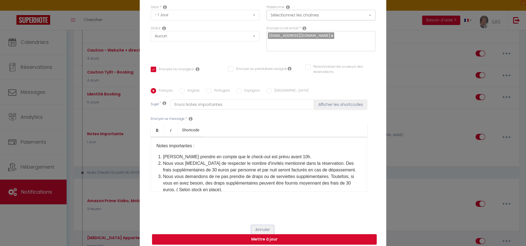
click at [251, 225] on button "Annuler" at bounding box center [262, 229] width 23 height 9
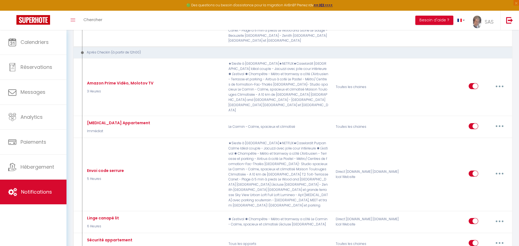
scroll to position [481, 0]
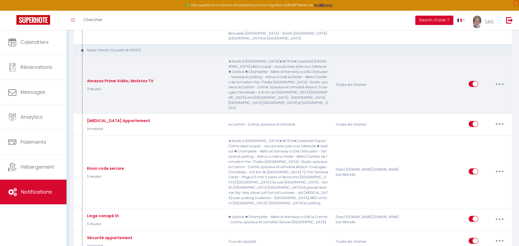
click at [501, 79] on button "button" at bounding box center [499, 83] width 15 height 9
click at [479, 92] on link "Editer" at bounding box center [486, 96] width 41 height 9
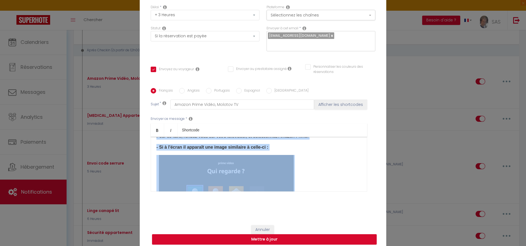
scroll to position [0, 0]
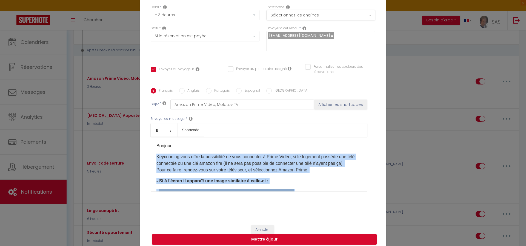
drag, startPoint x: 339, startPoint y: 159, endPoint x: 194, endPoint y: 116, distance: 151.6
click at [195, 115] on div "Envoyer ce message * Bold Italic Shortcode Rich text editor Bonjour, Keycooning…" at bounding box center [263, 153] width 225 height 89
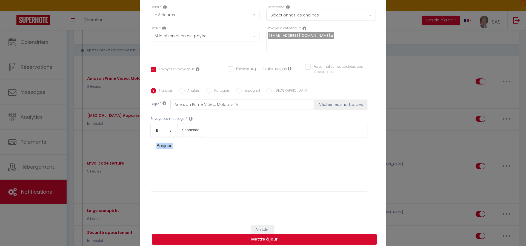
drag, startPoint x: 166, startPoint y: 137, endPoint x: 134, endPoint y: 132, distance: 32.1
click at [134, 132] on div "Modifier la notification × Titre * Amazon Prime Vidéo, Molotov TV Pour cet hébe…" at bounding box center [263, 123] width 526 height 246
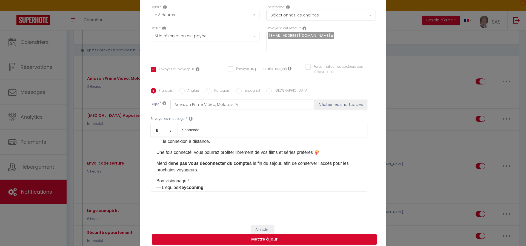
scroll to position [101, 0]
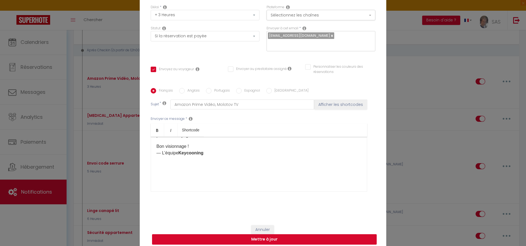
click at [260, 236] on button "Mettre à jour" at bounding box center [264, 239] width 225 height 10
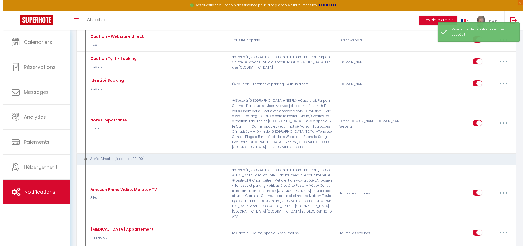
scroll to position [375, 0]
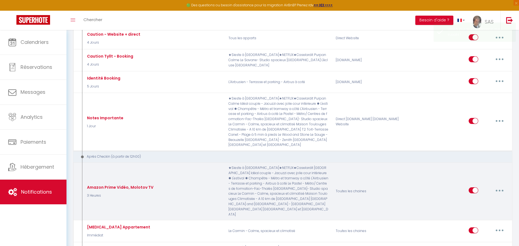
click at [499, 186] on button "button" at bounding box center [499, 190] width 15 height 9
click at [470, 198] on link "Editer" at bounding box center [486, 202] width 41 height 9
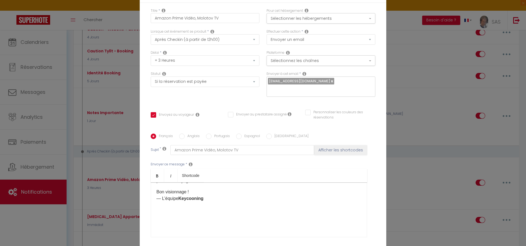
click at [312, 182] on div "🎬 Accès Amazon Prime Video Vous avez accès gratuitement à Amazon Prime Video pe…" at bounding box center [259, 209] width 216 height 55
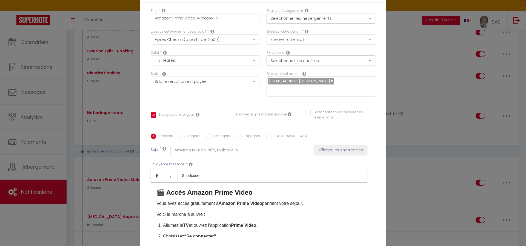
scroll to position [0, 0]
click at [326, 18] on button "Sélectionner les hébergements" at bounding box center [320, 18] width 109 height 10
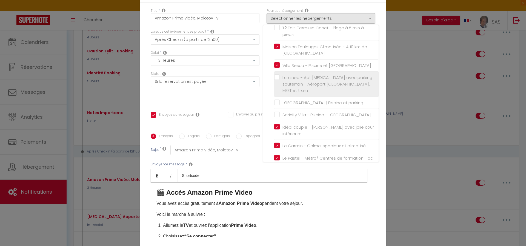
click at [280, 74] on label "Luminea - Apt [MEDICAL_DATA] avec parking souterrain - Aéroport [GEOGRAPHIC_DAT…" at bounding box center [327, 83] width 95 height 19
click at [274, 81] on input "Luminea - Apt [MEDICAL_DATA] avec parking souterrain - Aéroport [GEOGRAPHIC_DAT…" at bounding box center [326, 83] width 104 height 5
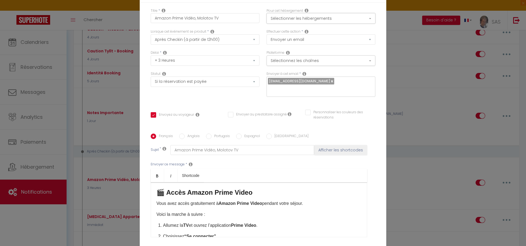
click at [317, 24] on button "Sélectionner les hébergements" at bounding box center [320, 18] width 109 height 10
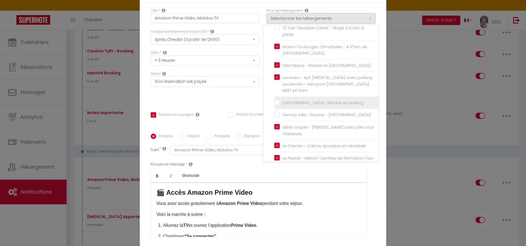
click at [274, 100] on input "[GEOGRAPHIC_DATA] | Piscine et parking" at bounding box center [326, 102] width 104 height 5
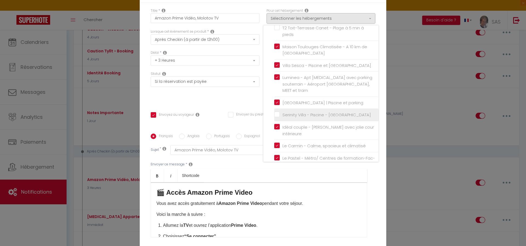
click at [274, 112] on input "Serinity Villa - Piscine - [GEOGRAPHIC_DATA]" at bounding box center [326, 114] width 104 height 5
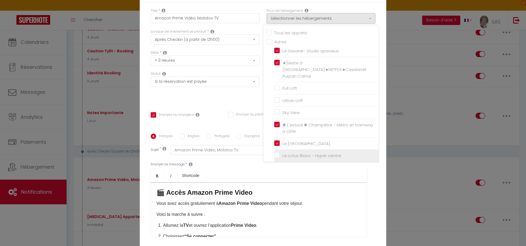
click at [275, 153] on input "Le Lotus Blanc - Hyper centre" at bounding box center [326, 155] width 104 height 5
click at [274, 165] on input "L'écluse [GEOGRAPHIC_DATA]" at bounding box center [326, 167] width 104 height 5
drag, startPoint x: 275, startPoint y: 106, endPoint x: 274, endPoint y: 100, distance: 6.0
click at [275, 107] on li "Sky View" at bounding box center [326, 113] width 104 height 12
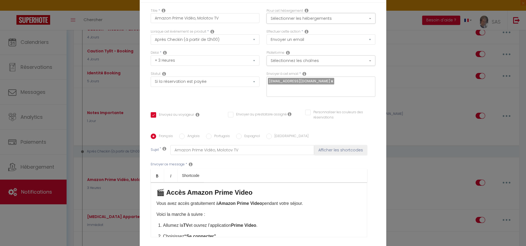
click at [329, 21] on button "Sélectionner les hébergements" at bounding box center [320, 18] width 109 height 10
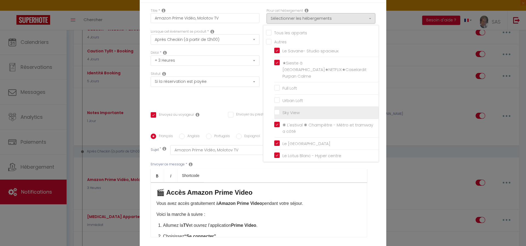
click at [274, 110] on input "Sky View" at bounding box center [326, 112] width 104 height 5
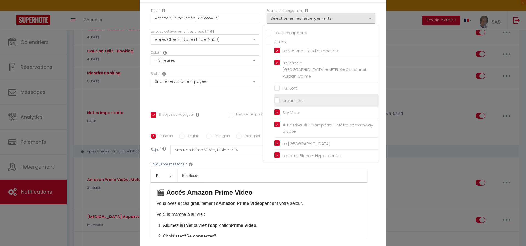
click at [274, 98] on input "Urban Loft" at bounding box center [326, 99] width 104 height 5
click at [274, 86] on input "Full Loft" at bounding box center [326, 87] width 104 height 5
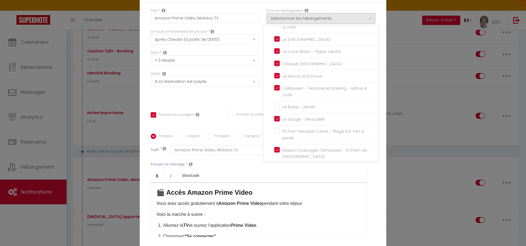
scroll to position [105, 0]
click at [274, 103] on input "Le Rubis - Zenith" at bounding box center [326, 105] width 104 height 5
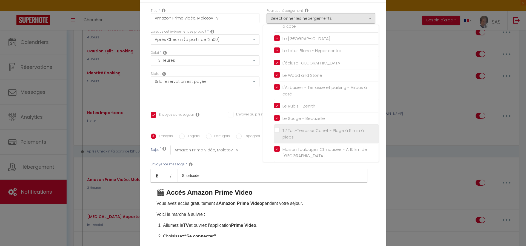
click at [280, 127] on label "T2 Toit-Terrasse Canet - Plage à 5 min à pieds" at bounding box center [327, 133] width 95 height 13
click at [275, 131] on input "T2 Toit-Terrasse Canet - Plage à 5 min à pieds" at bounding box center [326, 133] width 104 height 5
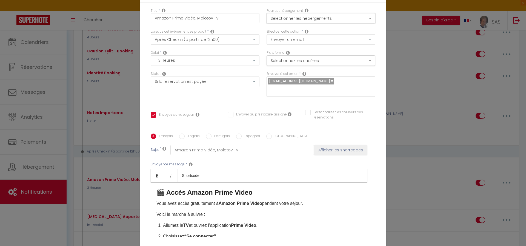
click at [350, 19] on button "Sélectionner les hébergements" at bounding box center [320, 18] width 109 height 10
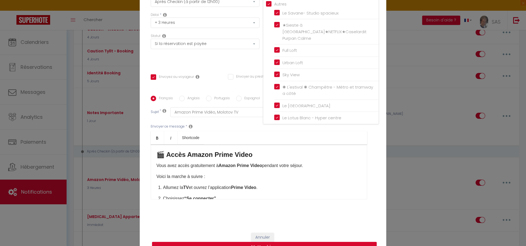
scroll to position [45, 0]
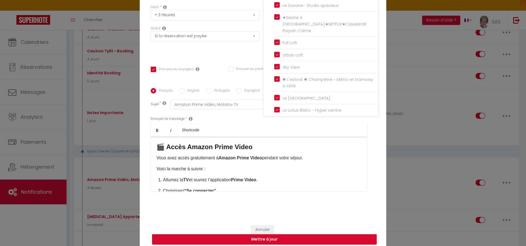
click at [210, 235] on button "Mettre à jour" at bounding box center [264, 239] width 225 height 10
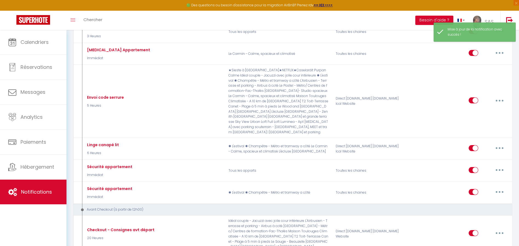
scroll to position [518, 0]
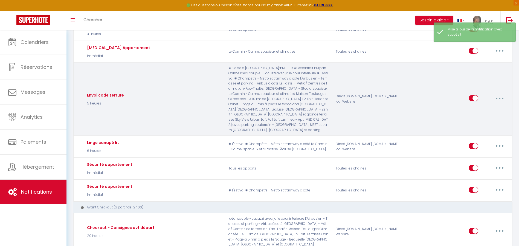
click at [498, 94] on button "button" at bounding box center [499, 98] width 15 height 9
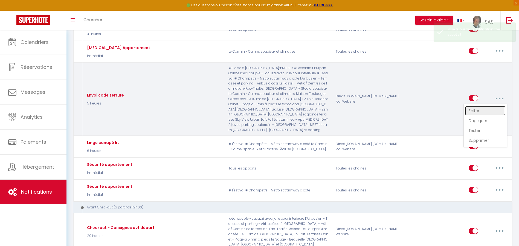
click at [481, 106] on link "Editer" at bounding box center [486, 110] width 41 height 9
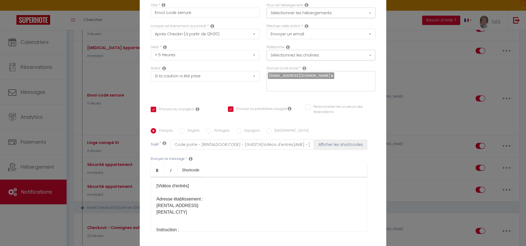
scroll to position [0, 0]
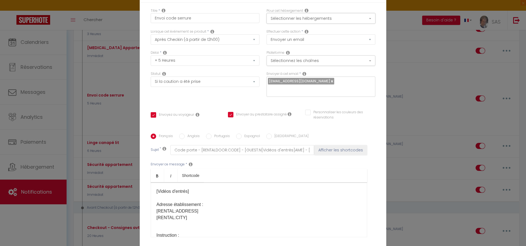
click at [328, 23] on button "Sélectionner les hébergements" at bounding box center [320, 18] width 109 height 10
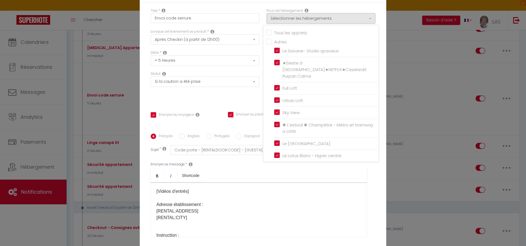
click at [266, 35] on input "Tous les apparts" at bounding box center [322, 31] width 113 height 5
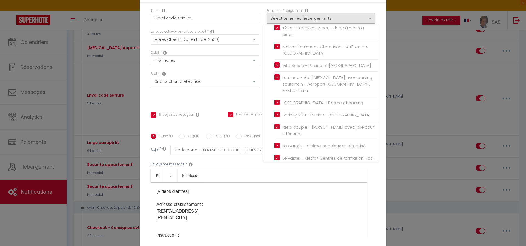
scroll to position [45, 0]
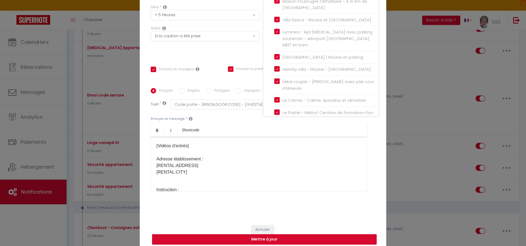
click at [280, 238] on button "Mettre à jour" at bounding box center [264, 239] width 225 height 10
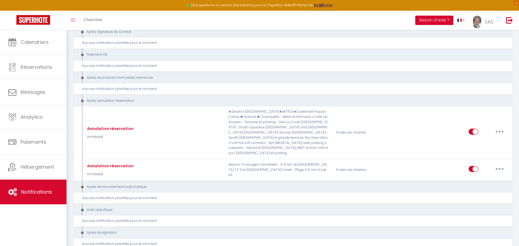
scroll to position [1613, 0]
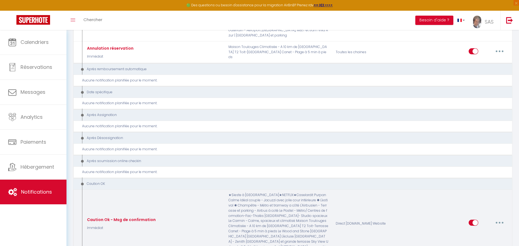
click at [496, 218] on button "button" at bounding box center [499, 222] width 15 height 9
click at [478, 174] on link "Editer" at bounding box center [486, 178] width 41 height 9
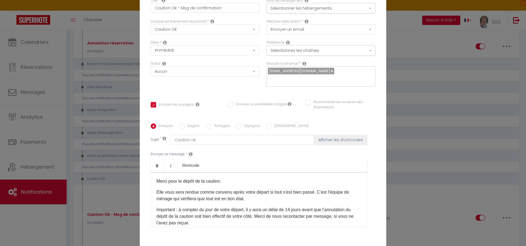
scroll to position [0, 0]
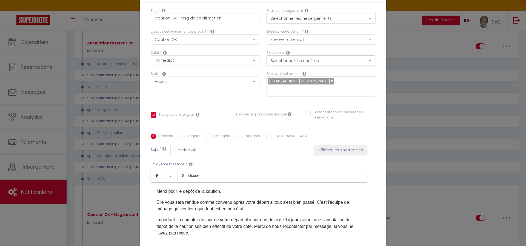
click at [325, 23] on button "Sélectionner les hébergements" at bounding box center [320, 18] width 109 height 10
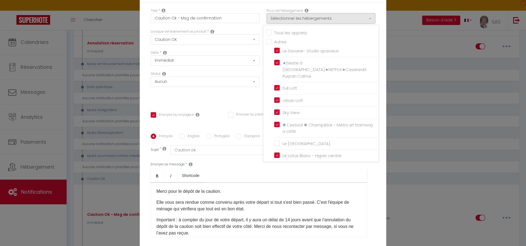
click at [267, 35] on input "Tous les apparts" at bounding box center [322, 31] width 113 height 5
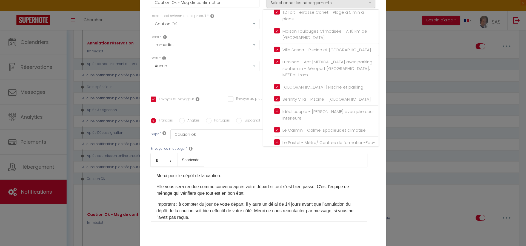
scroll to position [45, 0]
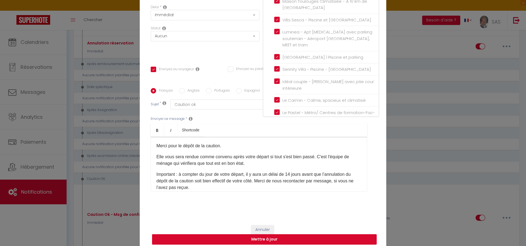
click at [300, 234] on button "Mettre à jour" at bounding box center [264, 239] width 225 height 10
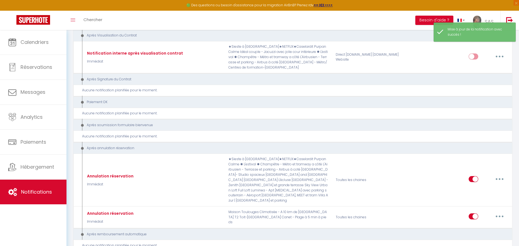
scroll to position [1444, 0]
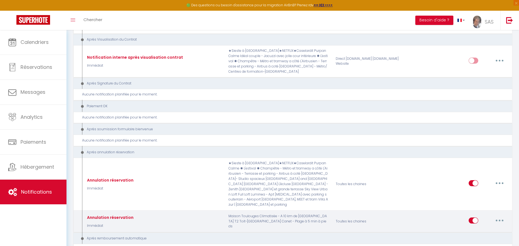
click at [498, 216] on button "button" at bounding box center [499, 220] width 15 height 9
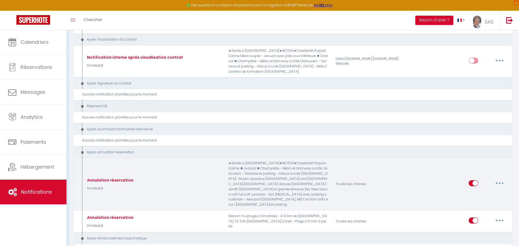
click at [503, 179] on button "button" at bounding box center [499, 183] width 15 height 9
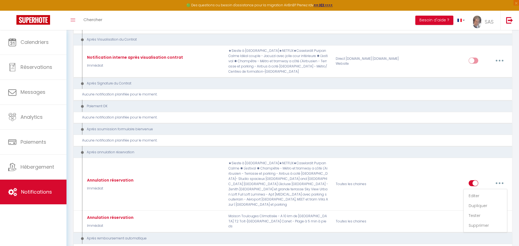
scroll to position [1229, 0]
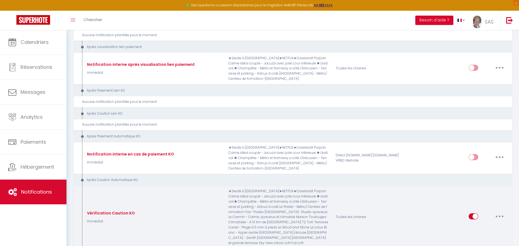
click at [502, 212] on button "button" at bounding box center [499, 216] width 15 height 9
click at [473, 224] on link "Editer" at bounding box center [486, 228] width 41 height 9
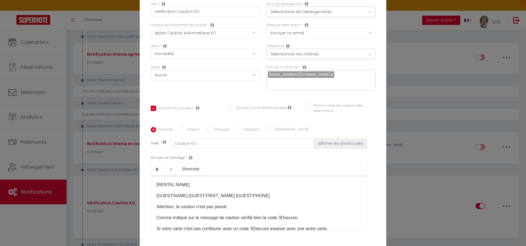
scroll to position [0, 0]
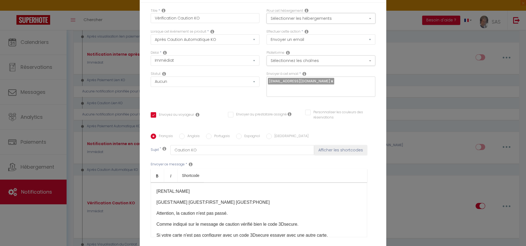
click at [312, 19] on button "Sélectionner les hébergements" at bounding box center [320, 18] width 109 height 10
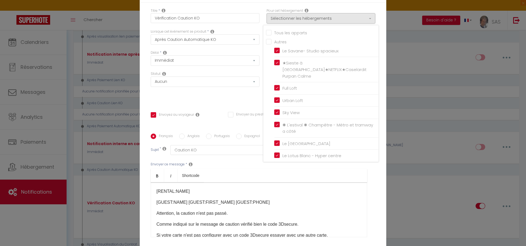
drag, startPoint x: 266, startPoint y: 37, endPoint x: 272, endPoint y: 44, distance: 10.3
click at [266, 35] on input "Tous les apparts" at bounding box center [322, 31] width 113 height 5
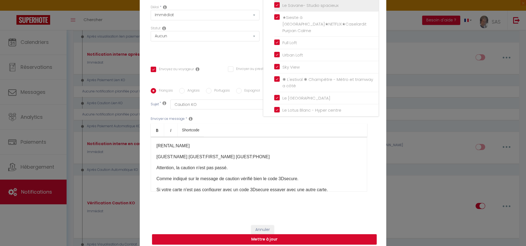
click at [274, 7] on input "Le Savane- Studio spacieux" at bounding box center [326, 5] width 104 height 5
click at [344, 228] on div "Annuler Mettre à jour" at bounding box center [263, 234] width 246 height 30
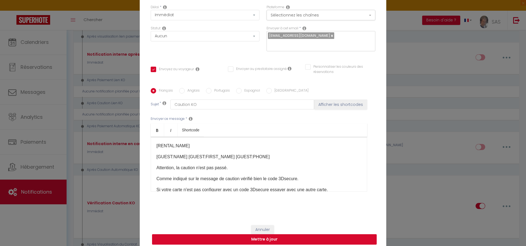
click at [341, 234] on button "Mettre à jour" at bounding box center [264, 239] width 225 height 10
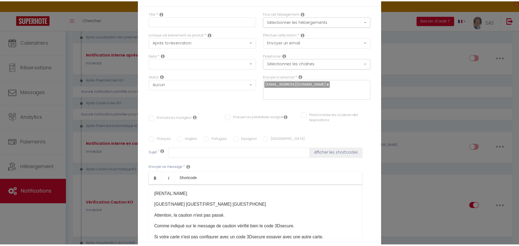
scroll to position [1229, 0]
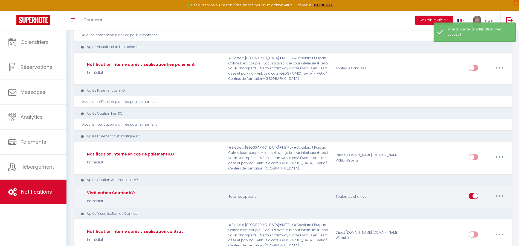
click at [502, 191] on button "button" at bounding box center [499, 195] width 15 height 9
click at [473, 203] on link "Editer" at bounding box center [486, 207] width 41 height 9
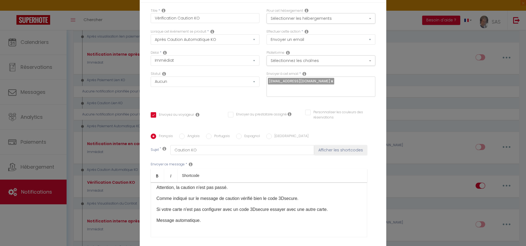
scroll to position [25, 0]
click at [241, 185] on p "Attention, la caution n'est pas passé." at bounding box center [258, 188] width 205 height 7
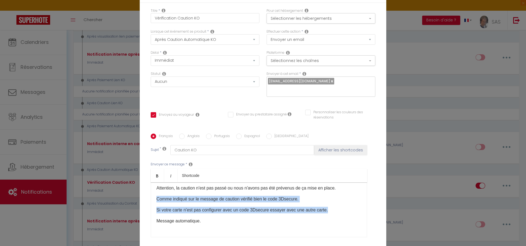
drag, startPoint x: 332, startPoint y: 163, endPoint x: 152, endPoint y: 149, distance: 180.1
click at [152, 182] on div "[RENTAL:NAME] [GUEST:NAME] [GUEST:FIRST_NAME] [GUEST:PHONE]​​​ Attention, la ca…" at bounding box center [259, 209] width 216 height 55
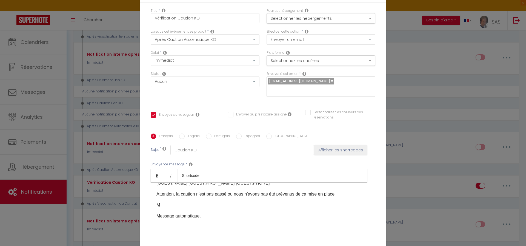
scroll to position [19, 0]
click at [221, 191] on p "Attention, la caution n'est pas passé ou nous n'avons pas été prévenus de ça mi…" at bounding box center [258, 194] width 205 height 7
click at [0, 0] on lt-span "passé e" at bounding box center [0, 0] width 0 height 0
click at [232, 191] on p "Attention, la caution n'est pas passée ou nous n'avons pas été prévenus de ça m…" at bounding box center [258, 194] width 205 height 7
click at [0, 0] on lt-em "où" at bounding box center [0, 0] width 0 height 0
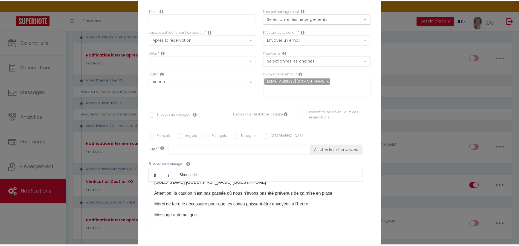
scroll to position [1229, 0]
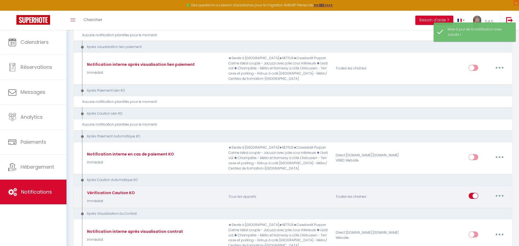
click at [497, 191] on button "button" at bounding box center [499, 195] width 15 height 9
click at [481, 203] on link "Editer" at bounding box center [486, 207] width 41 height 9
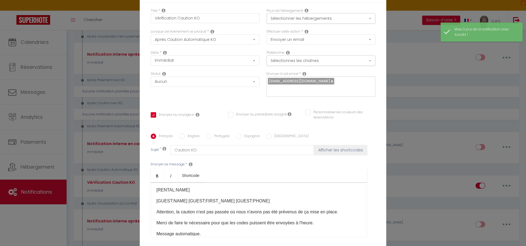
scroll to position [0, 0]
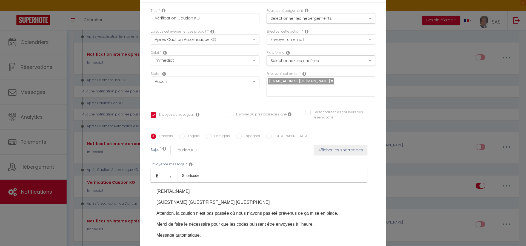
click at [334, 210] on p "Attention, la caution n'est pas passée où nous n'avons pas été prévenus de ça m…" at bounding box center [258, 213] width 205 height 7
click at [321, 24] on button "Sélectionner les hébergements" at bounding box center [320, 18] width 109 height 10
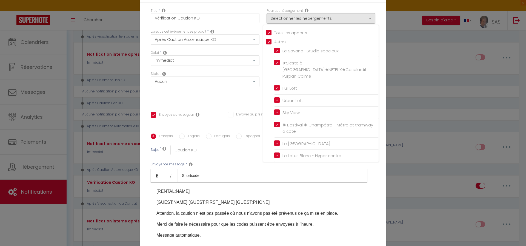
click at [259, 10] on div "Titre * Vérification Caution KO Pour cet hébergement Sélectionner les hébergeme…" at bounding box center [263, 134] width 246 height 262
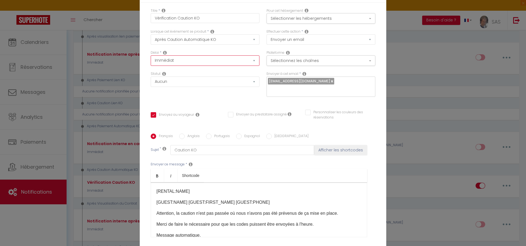
click at [176, 62] on select "Immédiat + 10 Minutes + 1 Heure + 2 Heures + 3 Heures + 4 Heures + 5 Heures + 6…" at bounding box center [205, 60] width 109 height 10
click at [151, 59] on select "Immédiat + 10 Minutes + 1 Heure + 2 Heures + 3 Heures + 4 Heures + 5 Heures + 6…" at bounding box center [205, 60] width 109 height 10
click at [209, 44] on select "Après la réservation Avant Checkin (à partir de 12h00) Après Checkin (à partir …" at bounding box center [205, 39] width 109 height 10
click at [253, 13] on div "Titre * Vérification Caution KO" at bounding box center [205, 15] width 109 height 15
click at [210, 34] on icon at bounding box center [212, 31] width 4 height 4
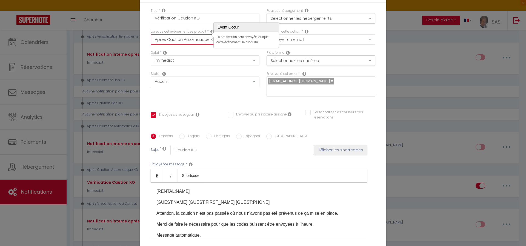
click at [191, 45] on select "Après la réservation Avant Checkin (à partir de 12h00) Après Checkin (à partir …" at bounding box center [205, 39] width 109 height 10
click at [151, 38] on select "Après la réservation Avant Checkin (à partir de 12h00) Après Checkin (à partir …" at bounding box center [205, 39] width 109 height 10
click at [176, 62] on select "Immédiat - 10 Minutes - 1 Heure - 2 Heures - 3 Heures - 4 Heures - 5 Heures - 6…" at bounding box center [205, 60] width 109 height 10
click at [151, 59] on select "Immédiat - 10 Minutes - 1 Heure - 2 Heures - 3 Heures - 4 Heures - 5 Heures - 6…" at bounding box center [205, 60] width 109 height 10
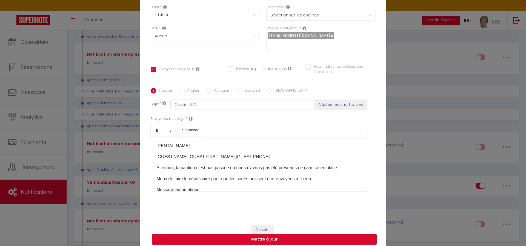
click at [301, 234] on button "Mettre à jour" at bounding box center [264, 239] width 225 height 10
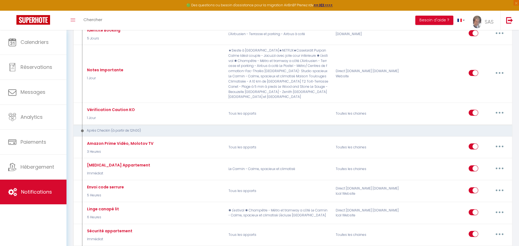
scroll to position [0, 0]
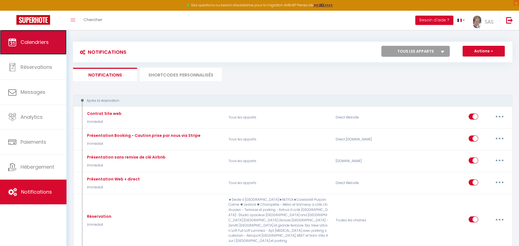
click at [46, 35] on link "Calendriers" at bounding box center [33, 42] width 67 height 25
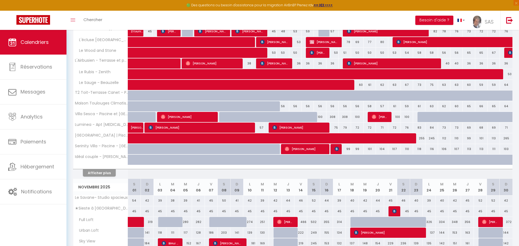
scroll to position [158, 0]
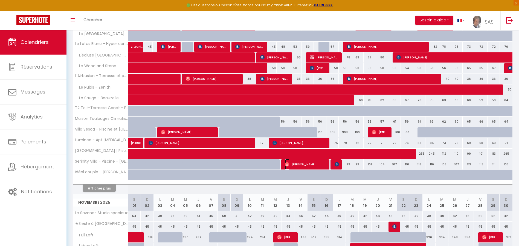
click at [311, 162] on span "[PERSON_NAME]" at bounding box center [305, 164] width 41 height 10
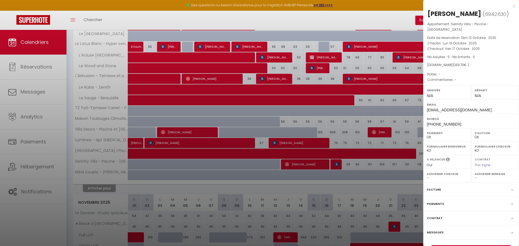
click at [440, 232] on label "Messages" at bounding box center [435, 232] width 17 height 6
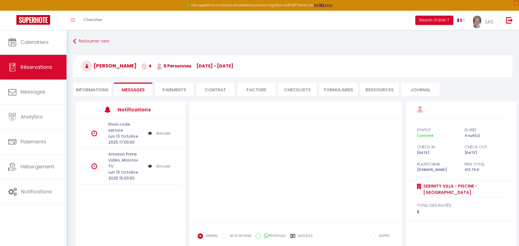
scroll to position [31, 0]
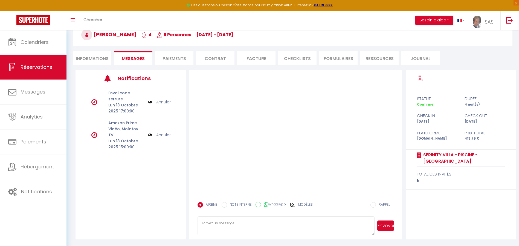
click at [303, 204] on label "Modèles" at bounding box center [305, 207] width 15 height 10
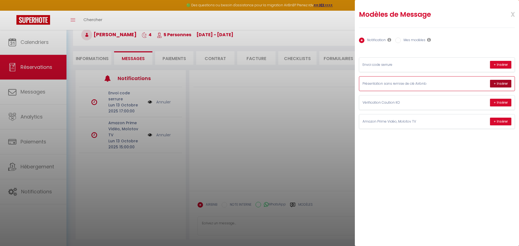
click at [496, 81] on button "+ Insérer" at bounding box center [500, 84] width 21 height 8
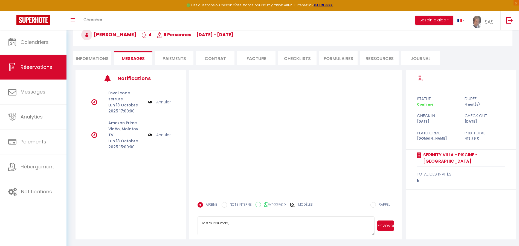
click at [384, 223] on button "Envoyer" at bounding box center [386, 225] width 17 height 10
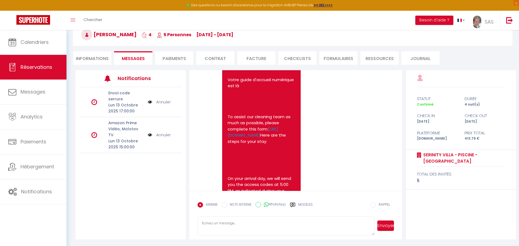
scroll to position [245, 0]
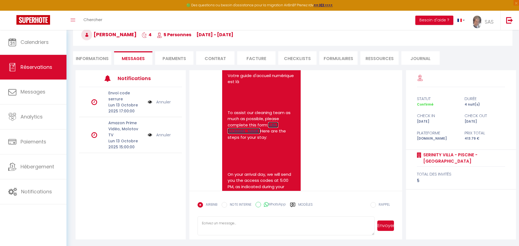
click at [257, 133] on link "https://superhote.com/applink/booking/tD2ipXbDjY/welcome" at bounding box center [253, 128] width 51 height 12
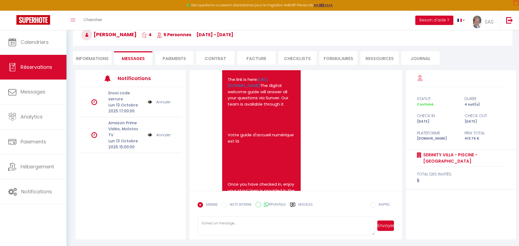
scroll to position [398, 0]
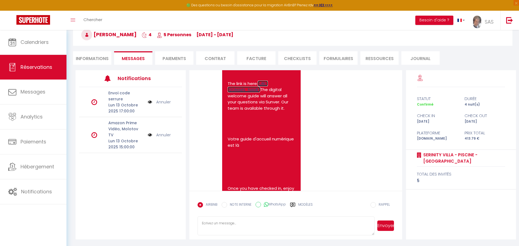
click at [262, 93] on link "[URL][DOMAIN_NAME]" at bounding box center [248, 87] width 40 height 12
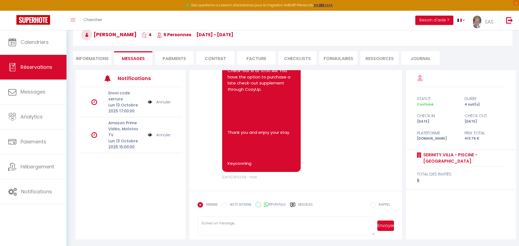
scroll to position [658, 0]
click at [307, 205] on label "Modèles" at bounding box center [305, 207] width 15 height 10
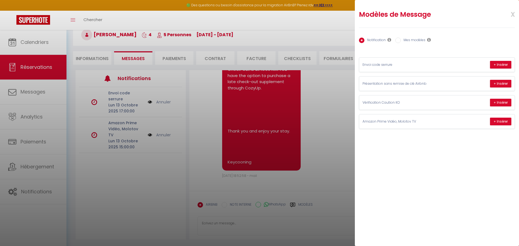
click at [512, 13] on span "x" at bounding box center [506, 13] width 17 height 13
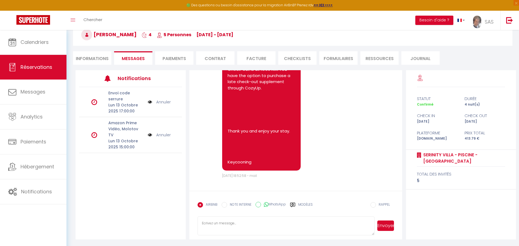
scroll to position [0, 0]
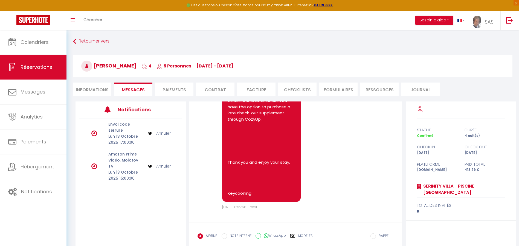
click at [155, 89] on ul "Informations Messages Paiements Contrat Facture CHECKLISTS FORMULAIRES Ressourc…" at bounding box center [293, 88] width 440 height 13
click at [169, 87] on li "Paiements" at bounding box center [174, 88] width 38 height 13
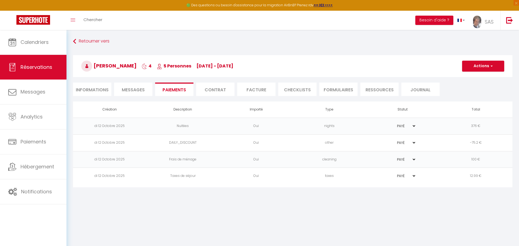
click at [206, 84] on li "Contrat" at bounding box center [215, 88] width 38 height 13
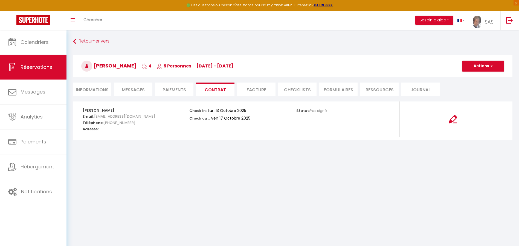
click at [258, 87] on li "Facture" at bounding box center [256, 88] width 38 height 13
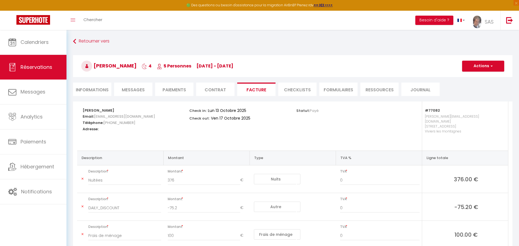
click at [296, 87] on li "CHECKLISTS" at bounding box center [297, 88] width 38 height 13
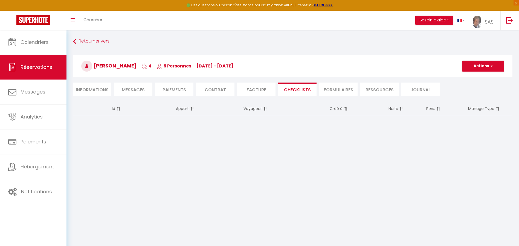
click at [342, 86] on li "FORMULAIRES" at bounding box center [339, 88] width 38 height 13
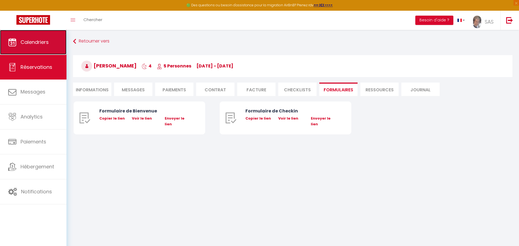
click at [38, 39] on span "Calendriers" at bounding box center [35, 42] width 28 height 7
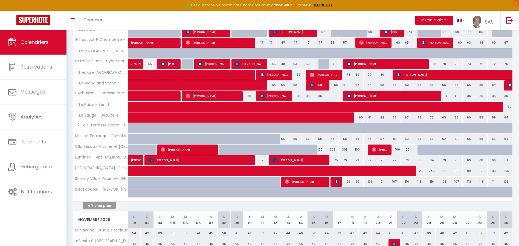
scroll to position [143, 0]
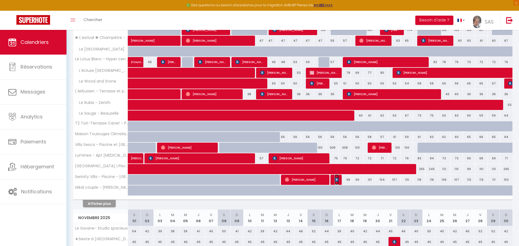
click at [336, 178] on img at bounding box center [337, 179] width 4 height 4
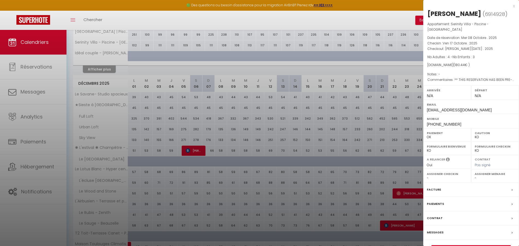
scroll to position [511, 0]
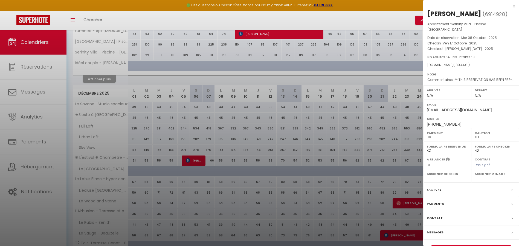
click at [435, 228] on div "Messages" at bounding box center [472, 232] width 96 height 14
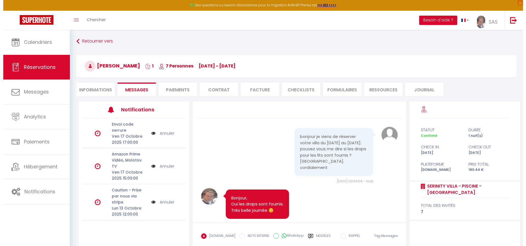
scroll to position [60, 0]
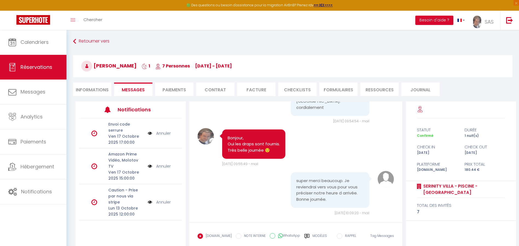
click at [182, 86] on li "Paiements" at bounding box center [174, 88] width 38 height 13
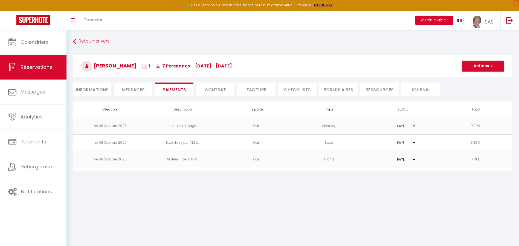
click at [150, 92] on li "Messages" at bounding box center [133, 88] width 38 height 13
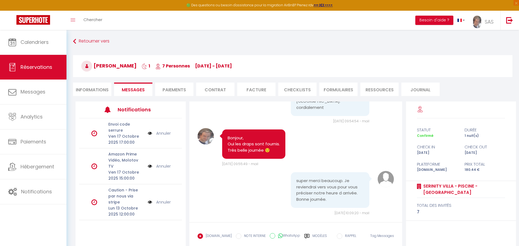
click at [151, 199] on img at bounding box center [150, 202] width 4 height 6
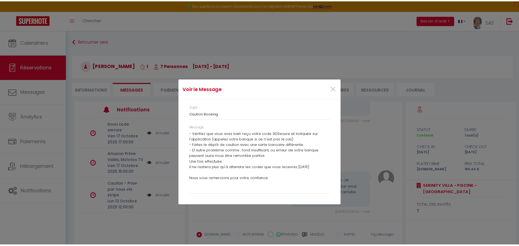
scroll to position [81, 0]
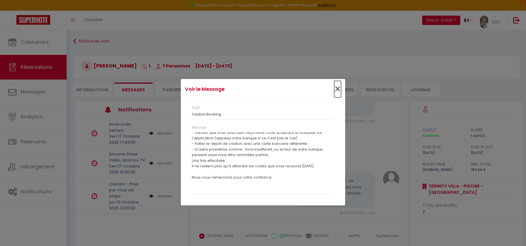
click at [339, 91] on span "×" at bounding box center [337, 89] width 7 height 16
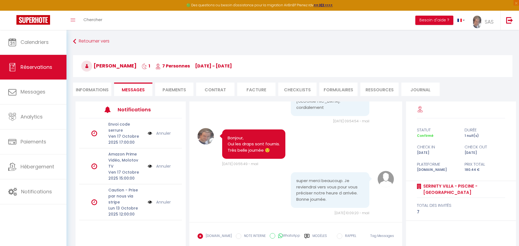
click at [159, 199] on link "Annuler" at bounding box center [163, 202] width 15 height 6
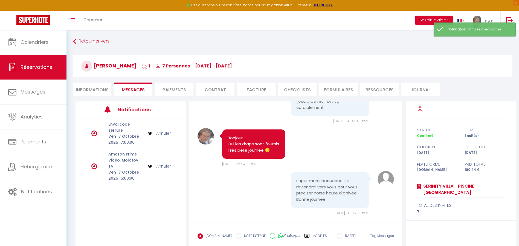
scroll to position [31, 0]
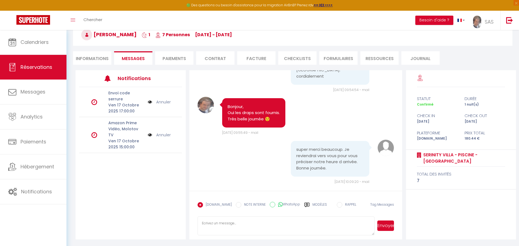
click at [313, 204] on label "Modèles" at bounding box center [320, 207] width 15 height 10
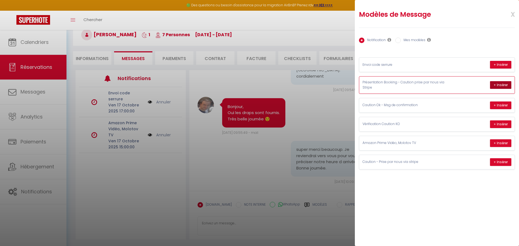
click at [504, 82] on button "+ Insérer" at bounding box center [500, 85] width 21 height 8
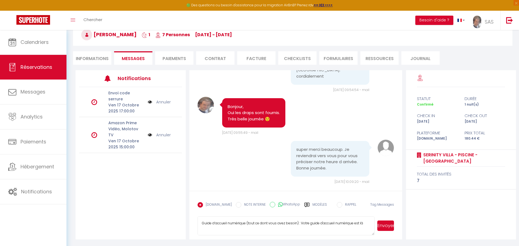
click at [393, 228] on button "Envoyer" at bounding box center [386, 225] width 17 height 10
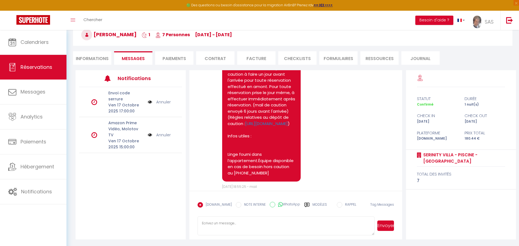
scroll to position [392, 0]
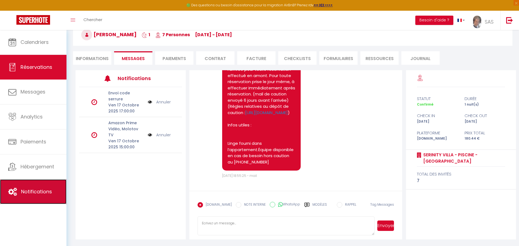
click at [42, 191] on span "Notifications" at bounding box center [36, 191] width 31 height 7
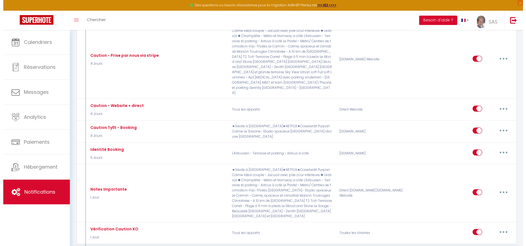
scroll to position [299, 0]
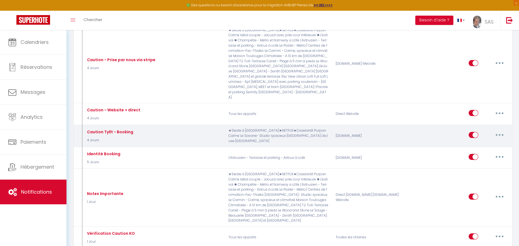
click at [500, 130] on button "button" at bounding box center [499, 134] width 15 height 9
click at [477, 143] on link "Editer" at bounding box center [486, 147] width 41 height 9
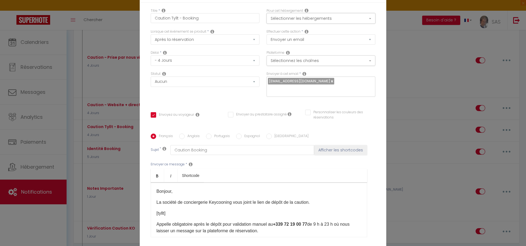
click at [327, 18] on button "Sélectionner les hébergements" at bounding box center [320, 18] width 109 height 10
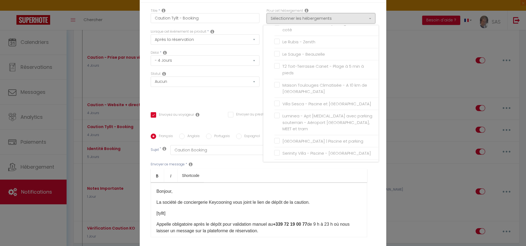
scroll to position [207, 0]
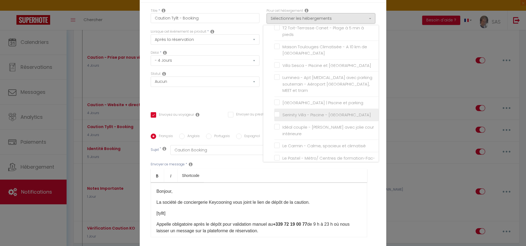
click at [274, 112] on input "Serinity Villa - Piscine - [GEOGRAPHIC_DATA]" at bounding box center [326, 114] width 104 height 5
click at [367, 189] on div "Envoyer ce message * Bold Italic Shortcode Rich text editor Bonjour, La société…" at bounding box center [263, 199] width 225 height 89
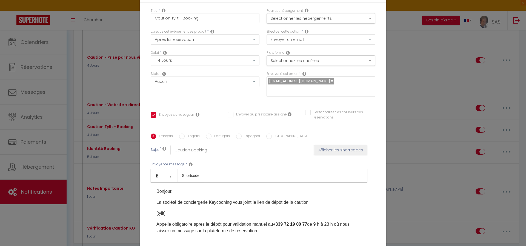
scroll to position [45, 0]
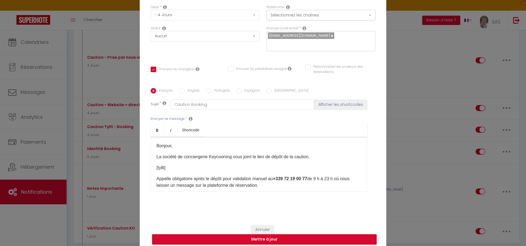
click at [275, 234] on button "Mettre à jour" at bounding box center [264, 239] width 225 height 10
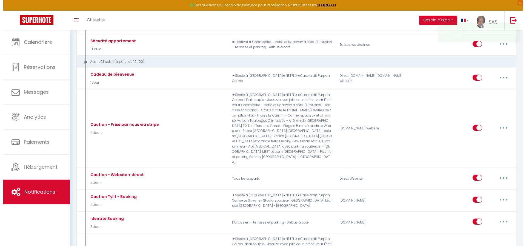
scroll to position [232, 0]
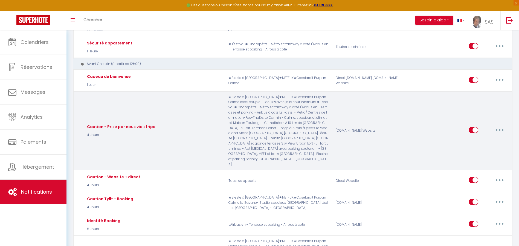
click at [501, 125] on button "button" at bounding box center [499, 129] width 15 height 9
click at [485, 137] on link "Editer" at bounding box center [486, 141] width 41 height 9
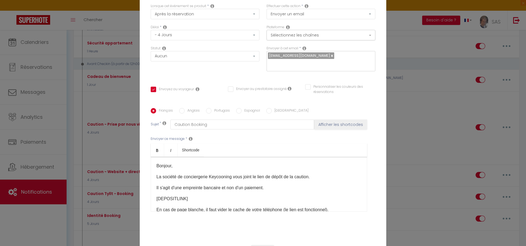
scroll to position [0, 0]
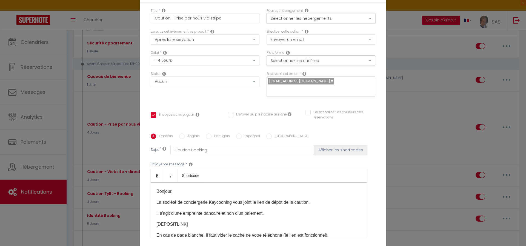
click at [308, 21] on button "Sélectionner les hébergements" at bounding box center [320, 18] width 109 height 10
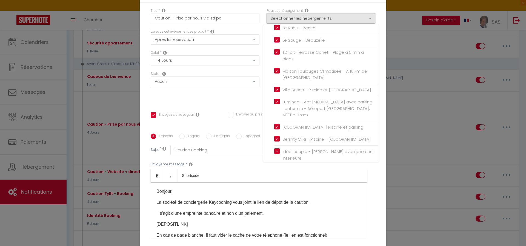
scroll to position [207, 0]
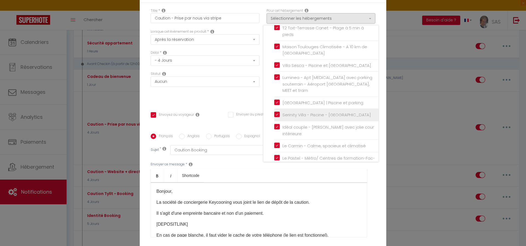
click at [274, 112] on input "Serinity Villa - Piscine - [GEOGRAPHIC_DATA]" at bounding box center [326, 114] width 104 height 5
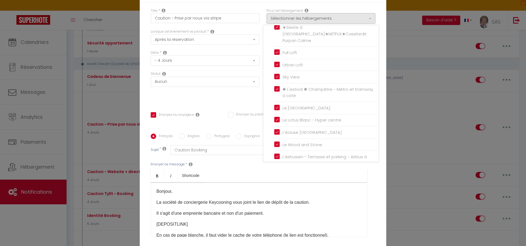
scroll to position [33, 0]
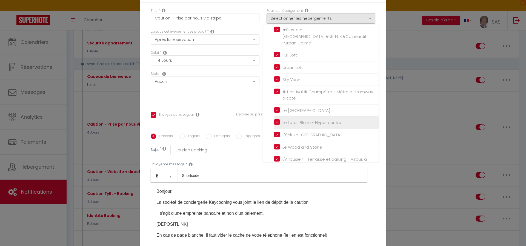
click at [275, 120] on input "Le Lotus Blanc - Hyper centre" at bounding box center [326, 122] width 104 height 5
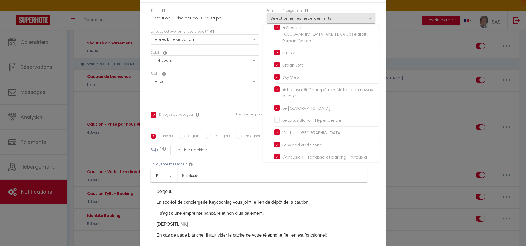
scroll to position [42, 0]
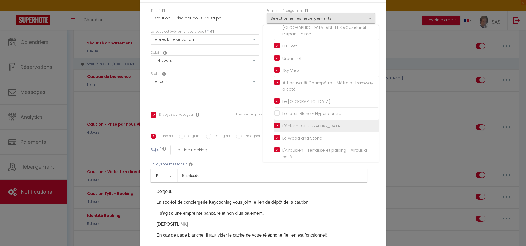
click at [274, 123] on input "L'écluse [GEOGRAPHIC_DATA]" at bounding box center [326, 125] width 104 height 5
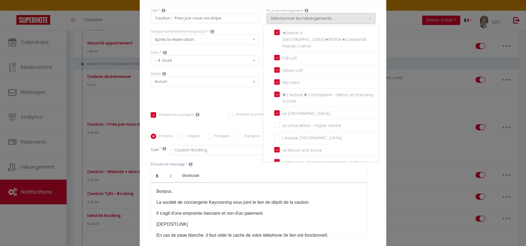
scroll to position [0, 0]
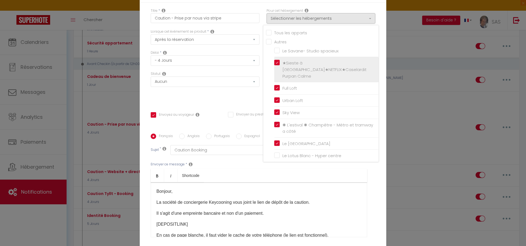
click at [280, 65] on label "★Sieste à [GEOGRAPHIC_DATA]★NETFLIX★Caselardit Purpan Calme" at bounding box center [327, 69] width 95 height 19
click at [274, 67] on input "★Sieste à [GEOGRAPHIC_DATA]★NETFLIX★Caselardit Purpan Calme" at bounding box center [326, 69] width 104 height 5
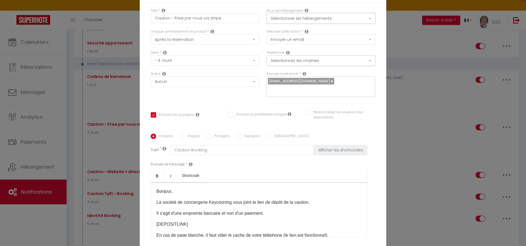
click at [313, 22] on button "Sélectionner les hébergements" at bounding box center [320, 18] width 109 height 10
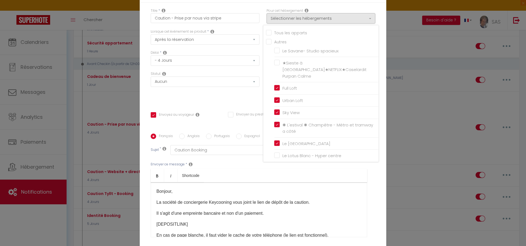
click at [351, 9] on div "Titre * Caution - Prise par nous via stripe Pour cet hébergement Sélectionner l…" at bounding box center [263, 134] width 246 height 262
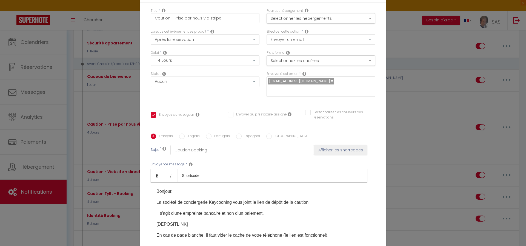
scroll to position [45, 0]
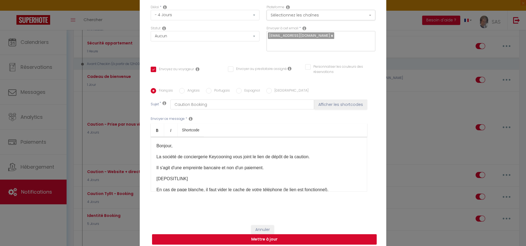
click at [295, 234] on button "Mettre à jour" at bounding box center [264, 239] width 225 height 10
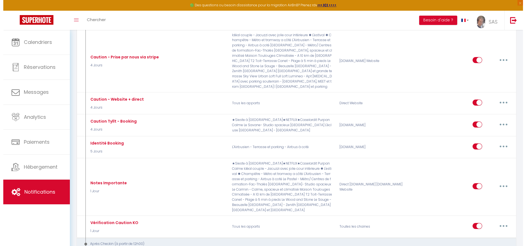
scroll to position [288, 0]
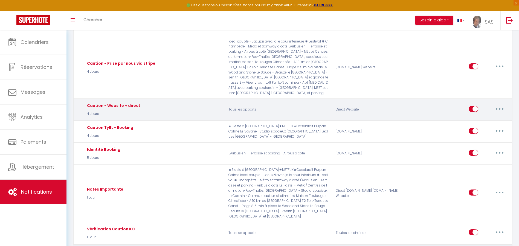
click at [498, 104] on button "button" at bounding box center [499, 108] width 15 height 9
click at [478, 116] on link "Editer" at bounding box center [486, 120] width 41 height 9
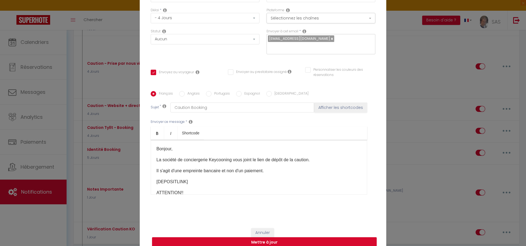
scroll to position [0, 0]
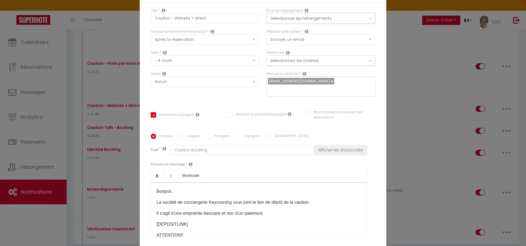
click at [306, 21] on button "Sélectionner les hébergements" at bounding box center [320, 18] width 109 height 10
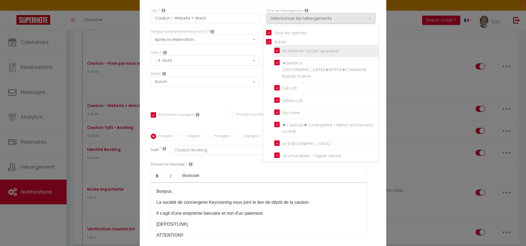
click at [274, 53] on input "Le Savane- Studio spacieux" at bounding box center [326, 50] width 104 height 5
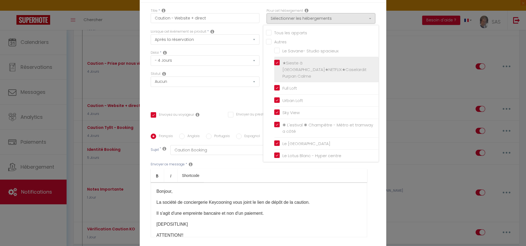
click at [275, 67] on input "★Sieste à [GEOGRAPHIC_DATA]★NETFLIX★Caselardit Purpan Calme" at bounding box center [326, 69] width 104 height 5
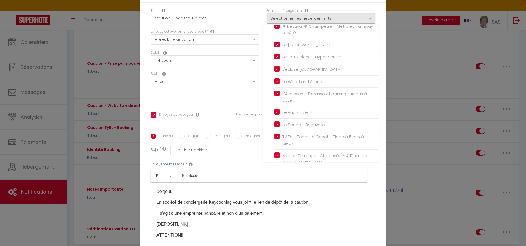
scroll to position [88, 0]
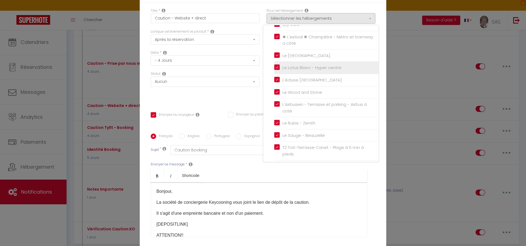
click at [274, 65] on input "Le Lotus Blanc - Hyper centre" at bounding box center [326, 67] width 104 height 5
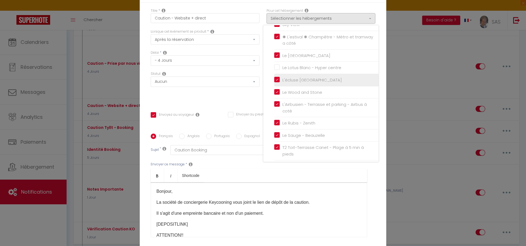
click at [274, 77] on input "L'écluse [GEOGRAPHIC_DATA]" at bounding box center [326, 79] width 104 height 5
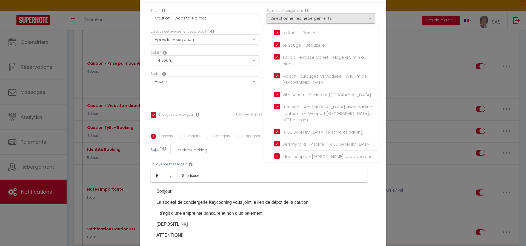
scroll to position [207, 0]
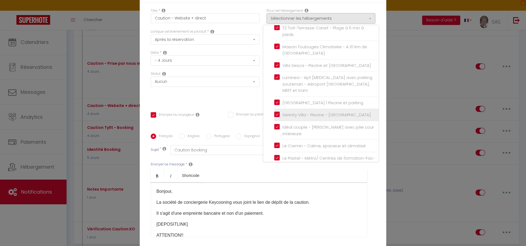
drag, startPoint x: 274, startPoint y: 104, endPoint x: 278, endPoint y: 104, distance: 4.1
click at [274, 112] on input "Serinity Villa - Piscine - [GEOGRAPHIC_DATA]" at bounding box center [326, 114] width 104 height 5
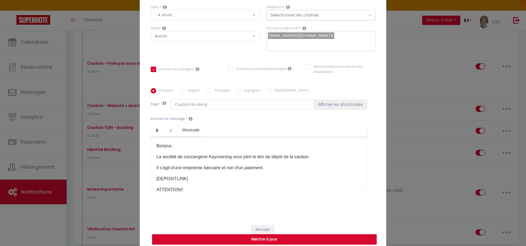
click at [303, 234] on button "Mettre à jour" at bounding box center [264, 239] width 225 height 10
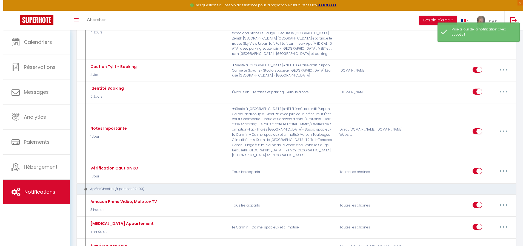
scroll to position [352, 0]
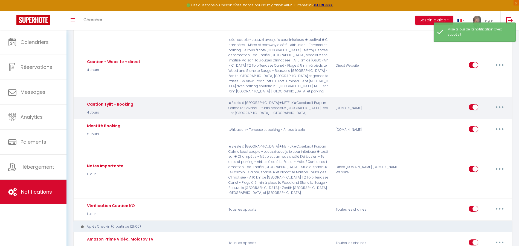
click at [499, 103] on button "button" at bounding box center [499, 107] width 15 height 9
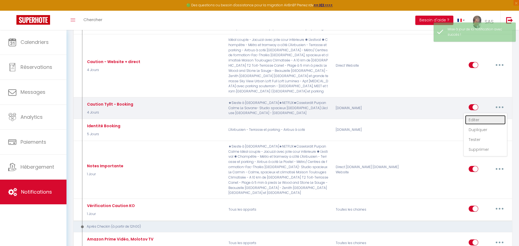
click at [478, 115] on link "Editer" at bounding box center [486, 119] width 41 height 9
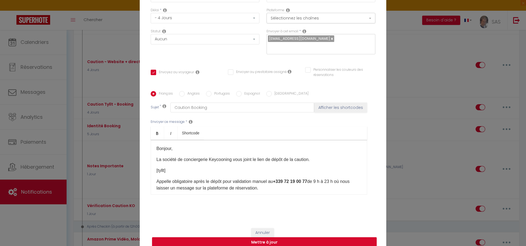
scroll to position [0, 0]
drag, startPoint x: 360, startPoint y: 151, endPoint x: 362, endPoint y: 177, distance: 26.6
click at [362, 180] on div "Bonjour, La société de conciergerie Keycooning vous joint le lien de dépôt de l…" at bounding box center [259, 167] width 216 height 55
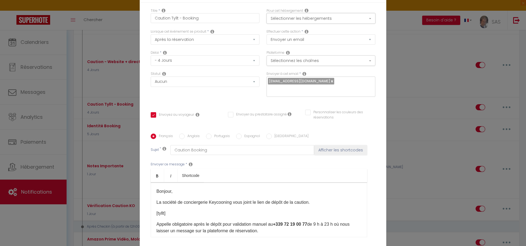
click at [291, 22] on button "Sélectionner les hébergements" at bounding box center [320, 18] width 109 height 10
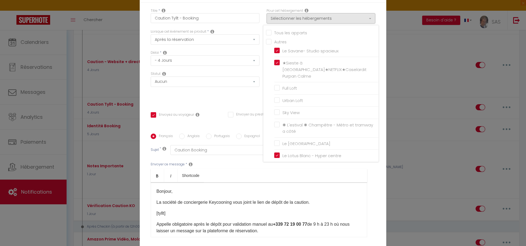
click at [370, 8] on div "Titre * Caution Tyllt - Booking Pour cet hébergement Sélectionner les hébergeme…" at bounding box center [263, 134] width 246 height 262
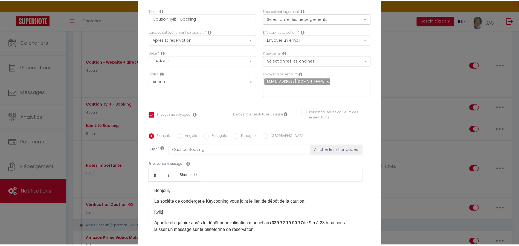
scroll to position [45, 0]
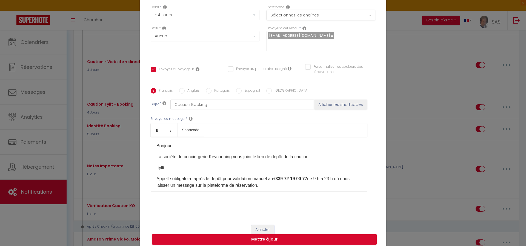
click at [256, 225] on button "Annuler" at bounding box center [262, 229] width 23 height 9
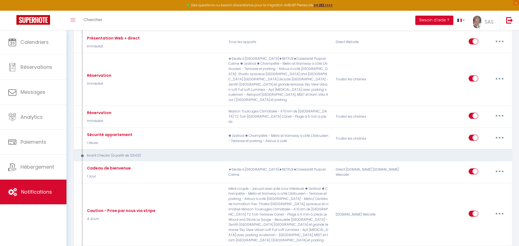
scroll to position [0, 0]
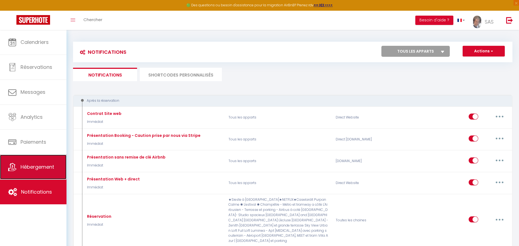
click at [33, 162] on link "Hébergement" at bounding box center [33, 166] width 67 height 25
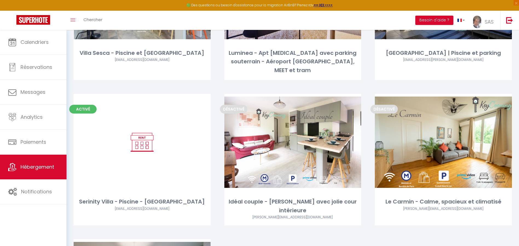
scroll to position [852, 0]
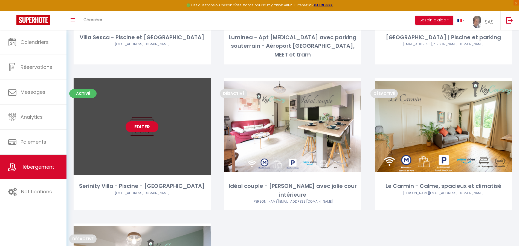
click at [147, 121] on link "Editer" at bounding box center [142, 126] width 33 height 11
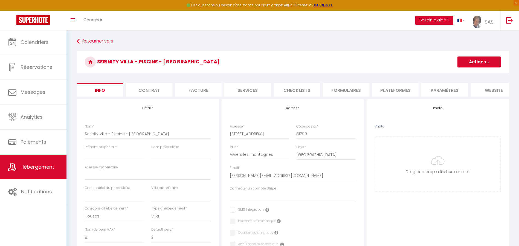
click at [244, 89] on li "Services" at bounding box center [248, 89] width 47 height 13
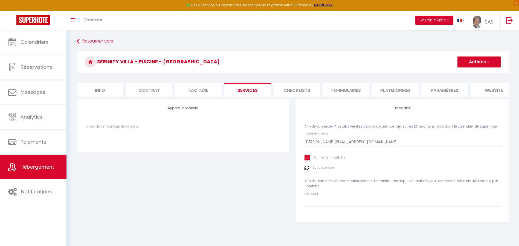
click at [195, 88] on li "Facture" at bounding box center [198, 89] width 47 height 13
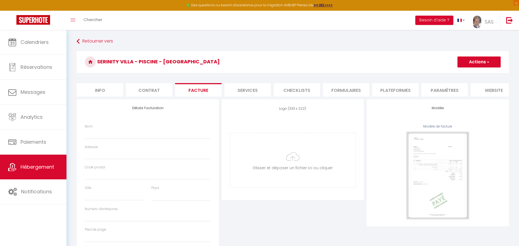
click at [154, 87] on li "Contrat" at bounding box center [149, 89] width 47 height 13
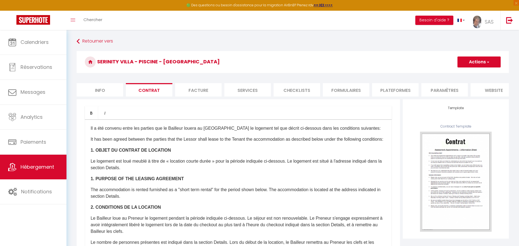
click at [184, 87] on li "Facture" at bounding box center [198, 89] width 47 height 13
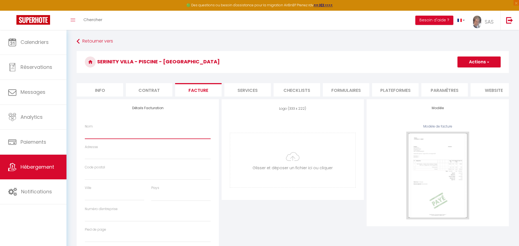
click at [117, 139] on input "Nom" at bounding box center [148, 134] width 126 height 10
paste input "combes amelia"
drag, startPoint x: 119, startPoint y: 141, endPoint x: 102, endPoint y: 142, distance: 17.0
click at [102, 139] on input "combes amelia" at bounding box center [148, 134] width 126 height 10
click at [112, 159] on input "Adresse" at bounding box center [148, 154] width 126 height 10
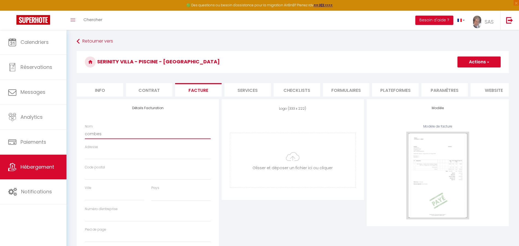
click at [135, 138] on input "combes" at bounding box center [148, 134] width 126 height 10
paste input "amelia"
click at [110, 157] on input "Adresse" at bounding box center [148, 154] width 126 height 10
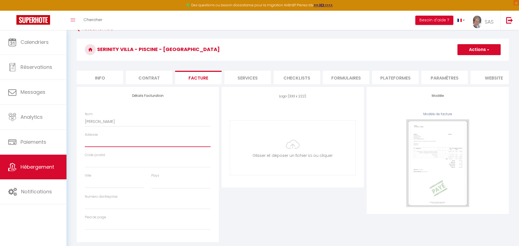
scroll to position [30, 0]
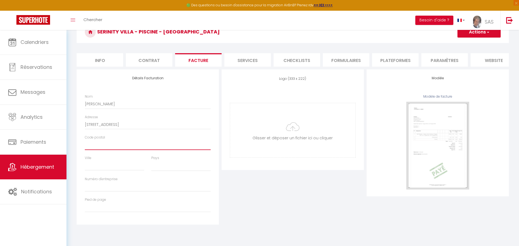
click at [116, 148] on input "Code postal" at bounding box center [148, 145] width 126 height 10
click at [108, 170] on input "Ville" at bounding box center [114, 165] width 59 height 10
click at [165, 171] on select "France Portugal Afghanistan Albania Algeria American Samoa Andorra Angola Angui…" at bounding box center [180, 165] width 59 height 10
click at [151, 167] on select "France Portugal Afghanistan Albania Algeria American Samoa Andorra Angola Angui…" at bounding box center [180, 165] width 59 height 10
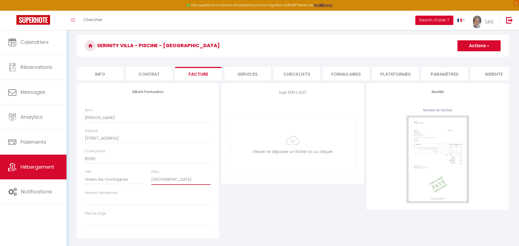
scroll to position [0, 0]
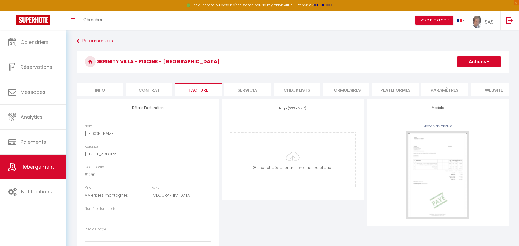
click at [481, 58] on button "Actions" at bounding box center [479, 61] width 43 height 11
click at [469, 74] on link "Enregistrer" at bounding box center [479, 73] width 43 height 7
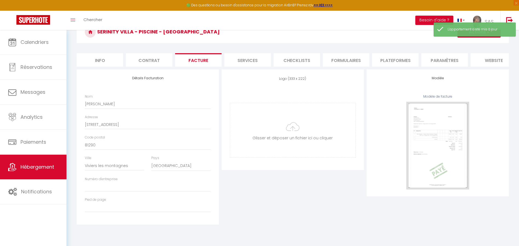
scroll to position [0, 0]
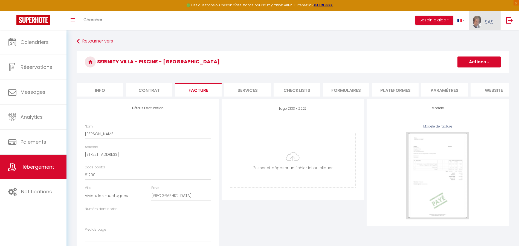
click at [488, 21] on span "SAS" at bounding box center [489, 21] width 9 height 7
click at [471, 47] on link "Équipe" at bounding box center [479, 47] width 41 height 9
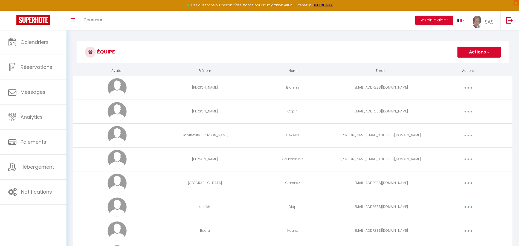
click at [475, 49] on button "Actions" at bounding box center [479, 52] width 43 height 11
click at [452, 63] on link "Ajouter un nouvel utilisateur" at bounding box center [468, 64] width 65 height 7
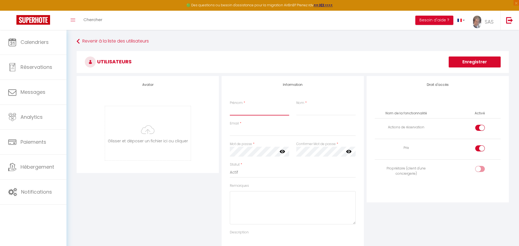
click at [249, 112] on input "Prénom" at bounding box center [259, 110] width 59 height 10
paste input "amelia"
click at [304, 109] on input "Nom" at bounding box center [326, 110] width 59 height 10
paste input "combes"
click at [248, 134] on input "Email" at bounding box center [293, 131] width 126 height 10
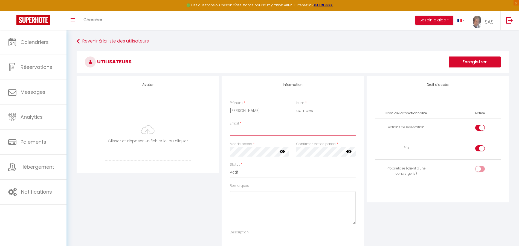
paste input "Email amedomi@hotmail.fr"
drag, startPoint x: 242, startPoint y: 130, endPoint x: 206, endPoint y: 131, distance: 36.4
click at [206, 131] on div "Avatar Glisser et déposer un fichier ici ou cliquer Ooops, something wrong happ…" at bounding box center [292, 170] width 435 height 189
click at [470, 59] on button "Enregistrer" at bounding box center [475, 61] width 52 height 11
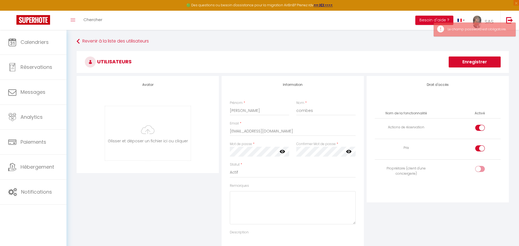
click at [254, 65] on h3 "Utilisateurs" at bounding box center [293, 62] width 433 height 22
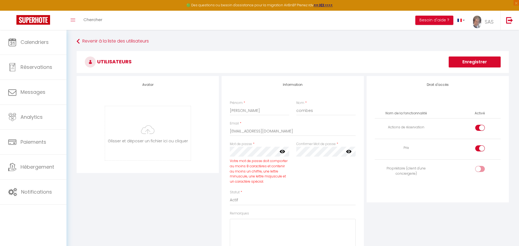
click at [207, 183] on div "Avatar Glisser et déposer un fichier ici ou cliquer Ooops, something wrong happ…" at bounding box center [147, 184] width 145 height 217
click at [283, 152] on icon at bounding box center [282, 150] width 5 height 5
click at [349, 151] on icon at bounding box center [348, 151] width 5 height 3
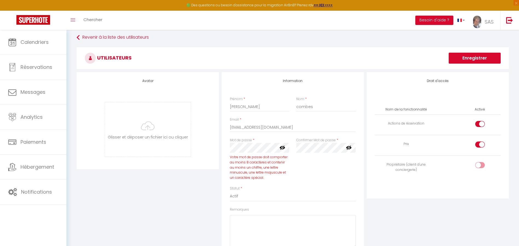
scroll to position [15, 0]
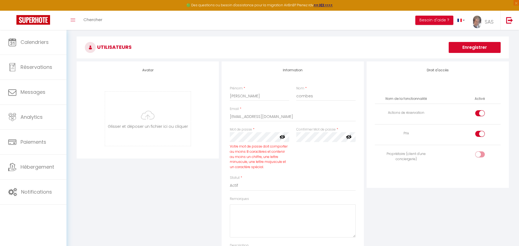
drag, startPoint x: 480, startPoint y: 114, endPoint x: 477, endPoint y: 127, distance: 12.4
click at [479, 117] on label at bounding box center [481, 114] width 10 height 8
click at [480, 117] on input "checkbox" at bounding box center [485, 114] width 10 height 8
click at [482, 134] on input "checkbox" at bounding box center [485, 135] width 10 height 8
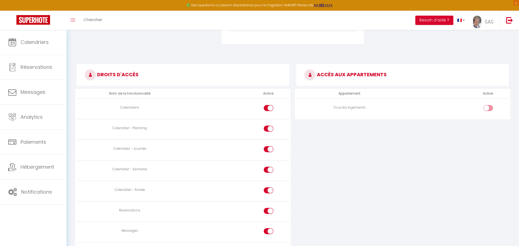
scroll to position [242, 0]
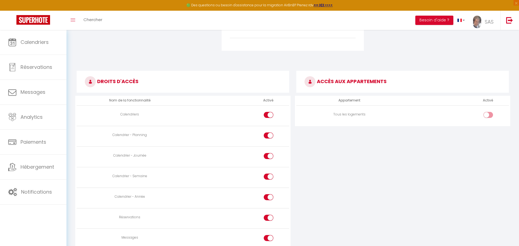
click at [513, 114] on div "Revenir à la liste des utilisateurs Utilisateurs Enregistrer Avatar Glisser et …" at bounding box center [293, 121] width 453 height 667
click at [485, 116] on div at bounding box center [489, 115] width 10 height 6
click at [489, 116] on input "checkbox" at bounding box center [494, 116] width 10 height 8
click at [486, 116] on div at bounding box center [489, 115] width 10 height 6
click at [489, 116] on input "checkbox" at bounding box center [494, 116] width 10 height 8
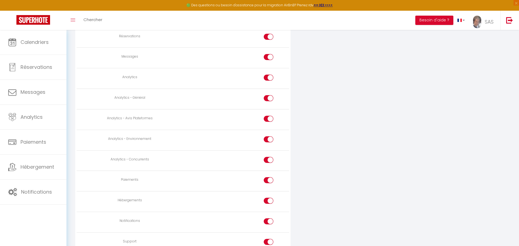
scroll to position [452, 0]
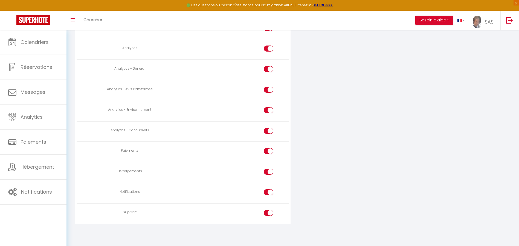
click at [268, 171] on div at bounding box center [269, 171] width 10 height 6
click at [269, 171] on input "checkbox" at bounding box center [274, 172] width 10 height 8
click at [267, 181] on td at bounding box center [236, 172] width 106 height 21
click at [267, 194] on div at bounding box center [269, 192] width 10 height 6
click at [269, 194] on input "checkbox" at bounding box center [274, 193] width 10 height 8
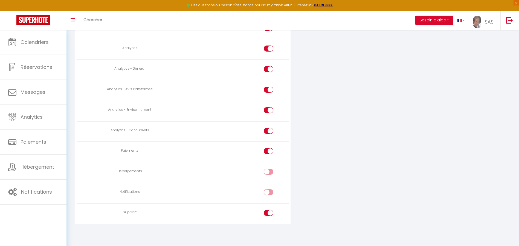
click at [273, 171] on input "checkbox" at bounding box center [274, 172] width 10 height 8
click at [265, 215] on label at bounding box center [269, 213] width 10 height 8
click at [269, 215] on input "checkbox" at bounding box center [274, 213] width 10 height 8
click at [271, 152] on input "checkbox" at bounding box center [274, 152] width 10 height 8
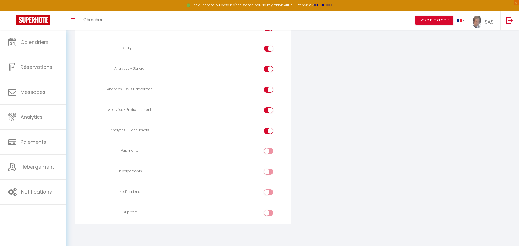
click at [270, 130] on input "checkbox" at bounding box center [274, 132] width 10 height 8
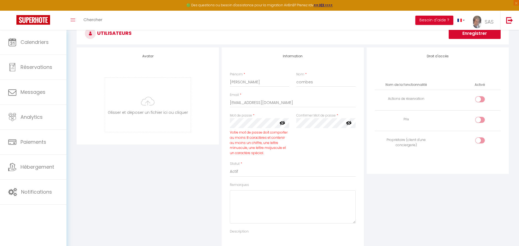
scroll to position [0, 0]
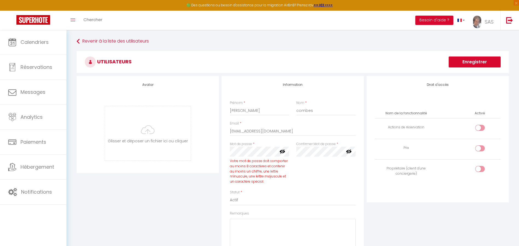
click at [472, 60] on button "Enregistrer" at bounding box center [475, 61] width 52 height 11
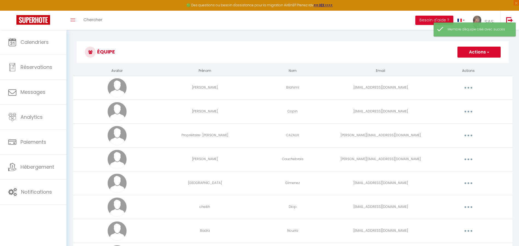
scroll to position [86, 0]
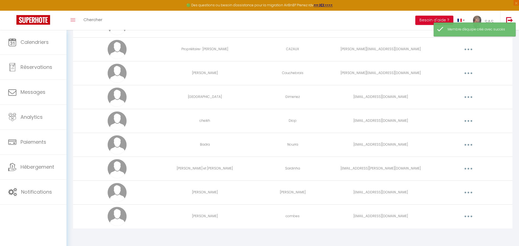
click at [472, 214] on button "button" at bounding box center [468, 216] width 15 height 9
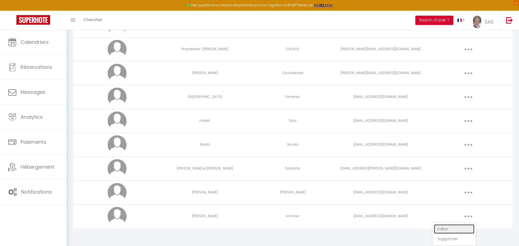
click at [444, 226] on link "Editer" at bounding box center [454, 228] width 41 height 9
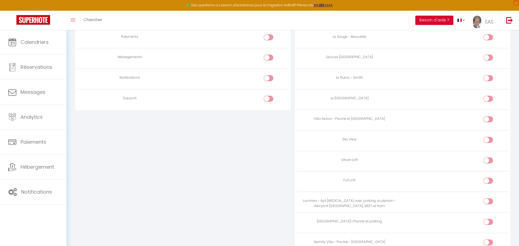
scroll to position [597, 0]
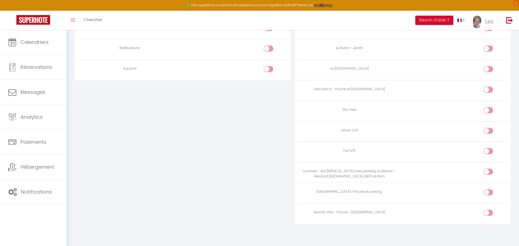
click at [487, 211] on div at bounding box center [489, 212] width 10 height 6
click at [489, 211] on input "checkbox" at bounding box center [494, 213] width 10 height 8
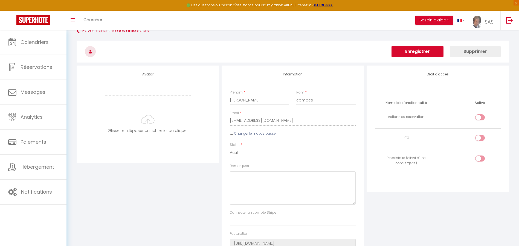
scroll to position [0, 0]
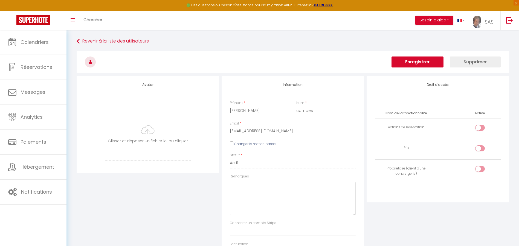
click at [422, 63] on button "Enregistrer" at bounding box center [418, 61] width 52 height 11
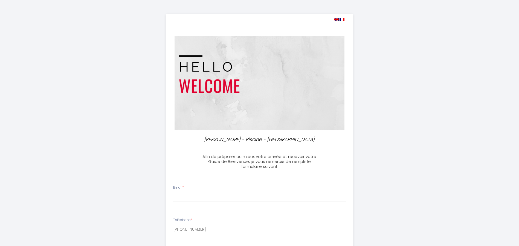
select select
